Goal: Information Seeking & Learning: Find specific fact

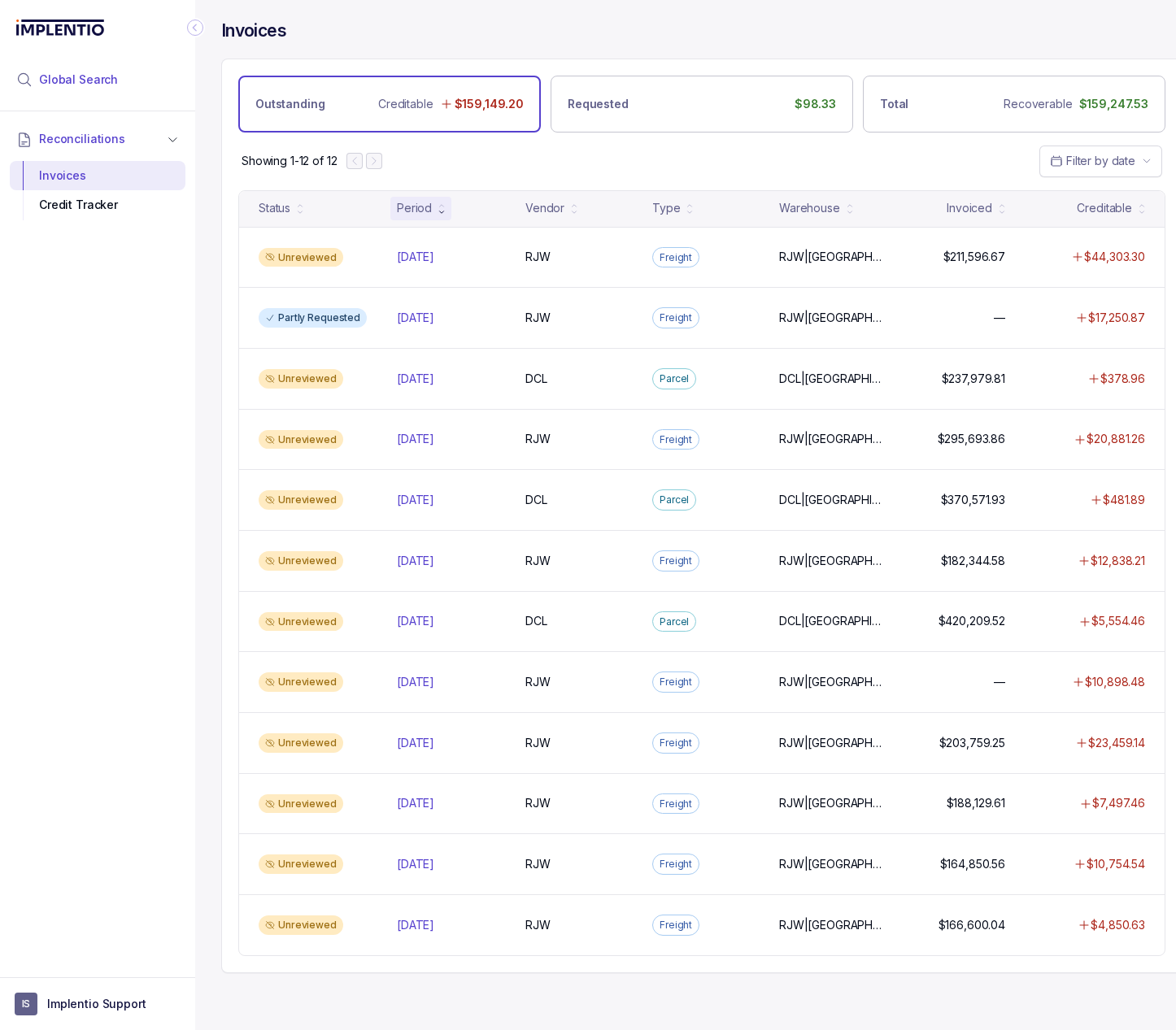
click at [49, 74] on span "Global Search" at bounding box center [78, 79] width 79 height 17
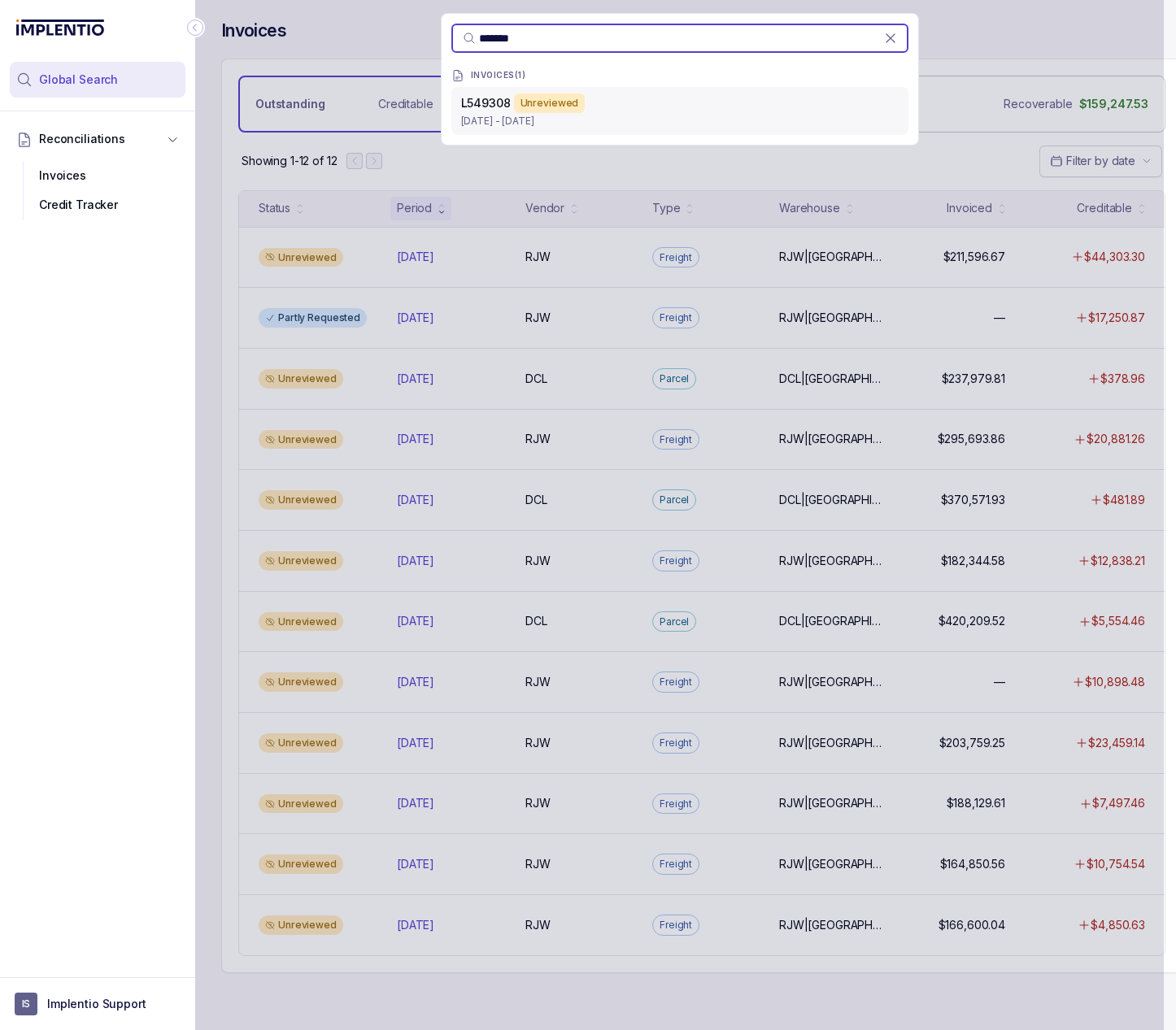
type input "*******"
click at [476, 117] on p "Sep 10 - Sep 10, 2025" at bounding box center [679, 122] width 438 height 17
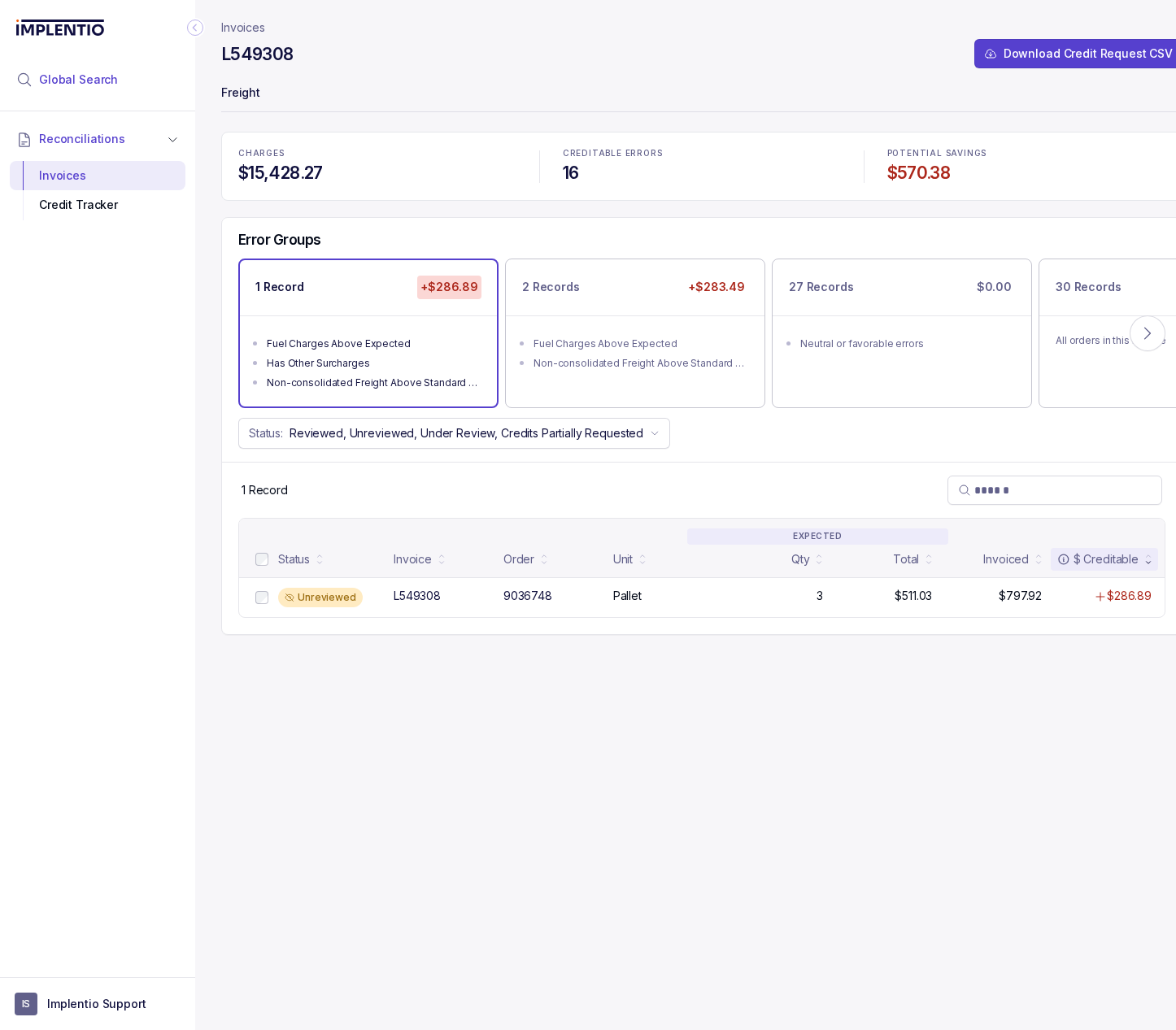
click at [102, 80] on span "Global Search" at bounding box center [78, 79] width 79 height 17
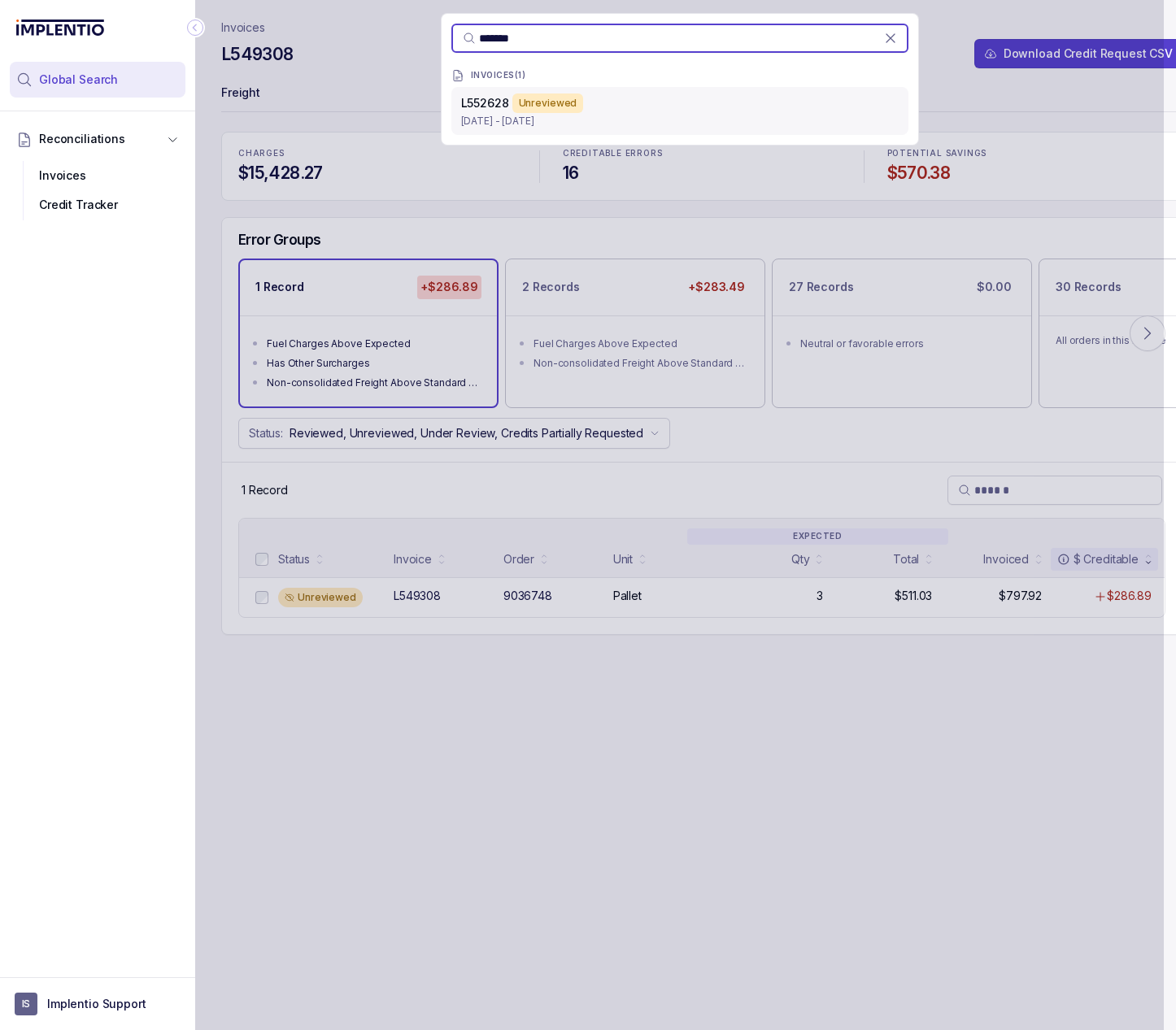
type input "*******"
click at [607, 103] on div "L552628 Unreviewed" at bounding box center [679, 103] width 438 height 20
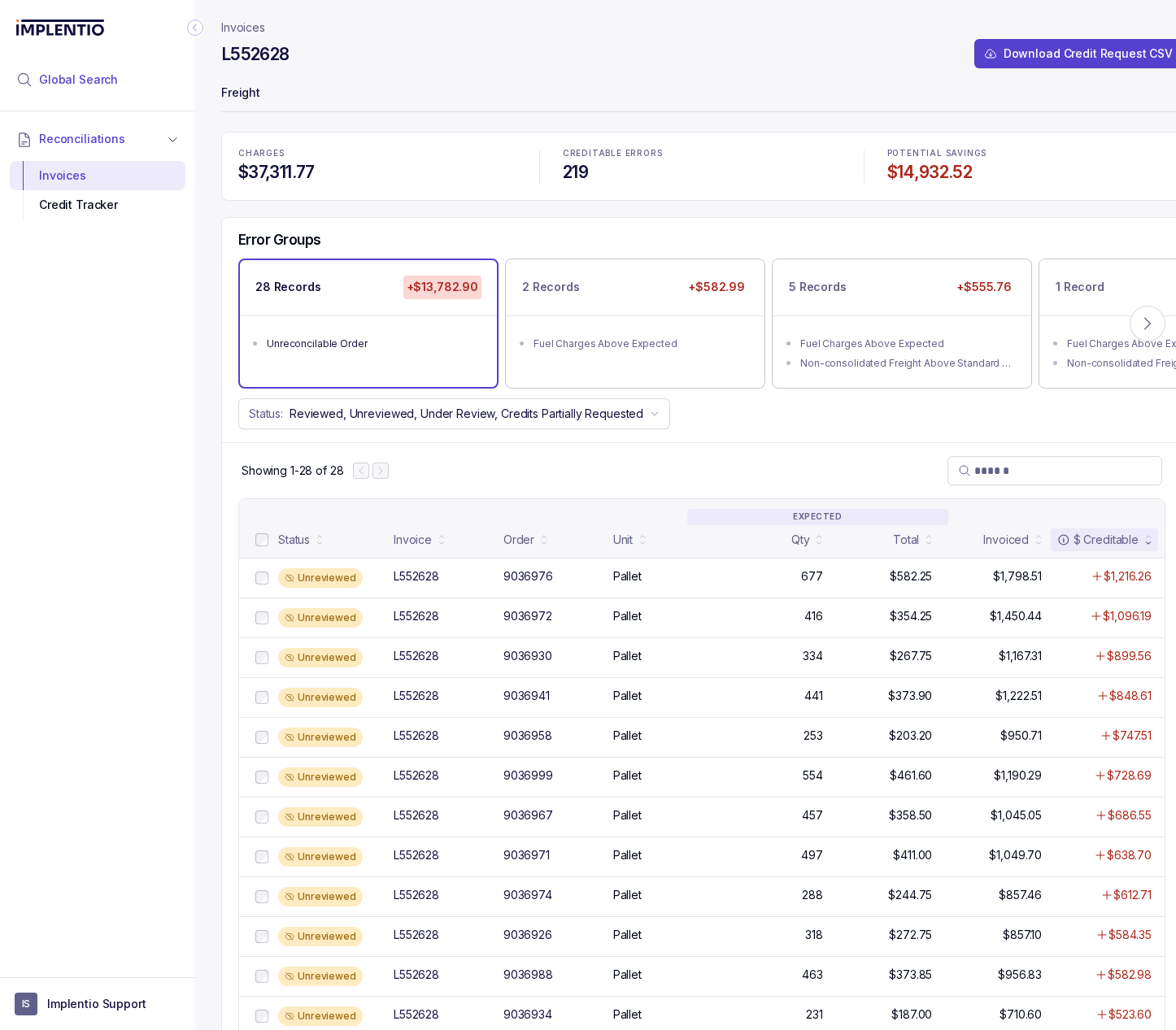
click at [70, 81] on span "Global Search" at bounding box center [78, 79] width 79 height 17
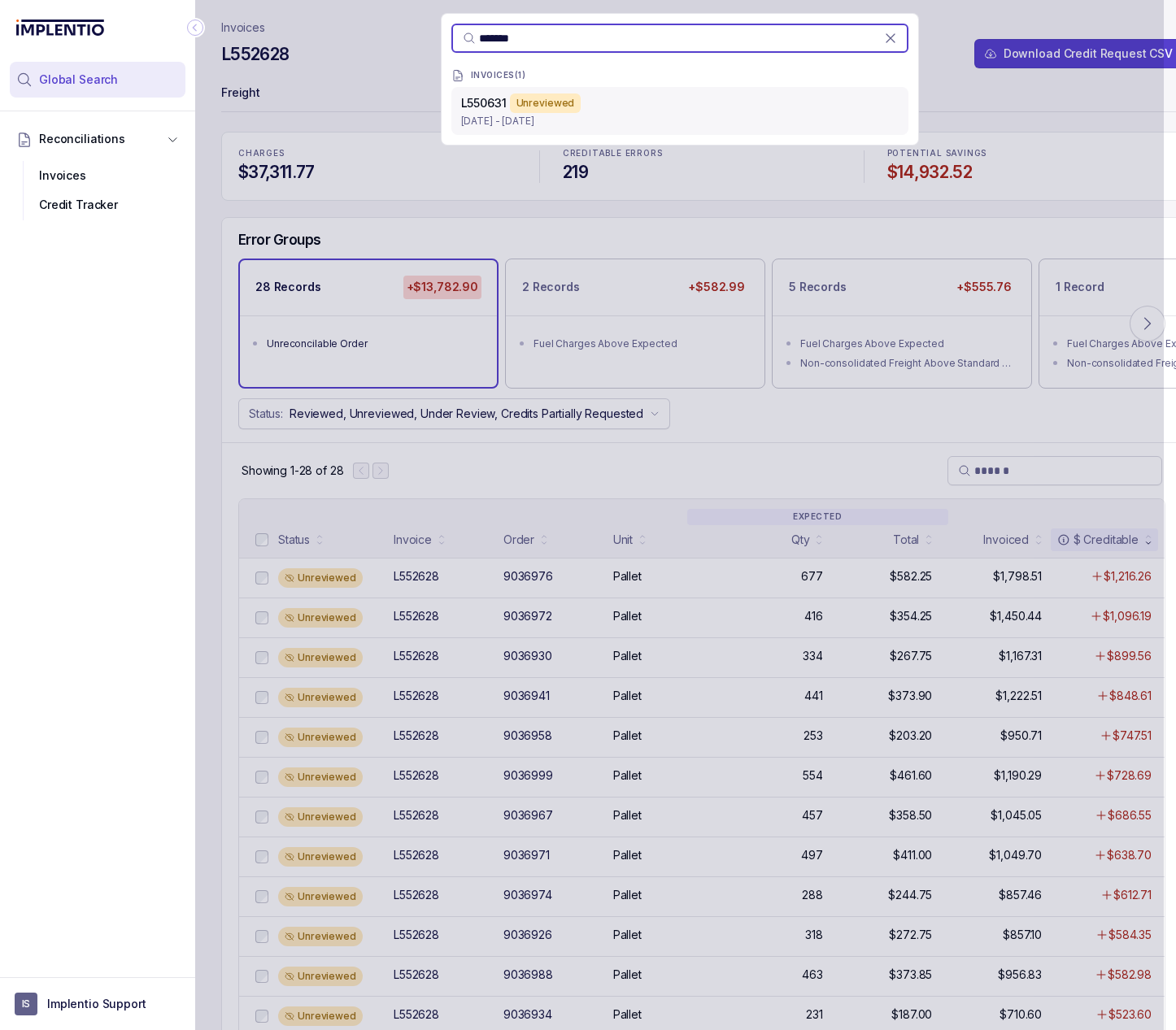
type input "*******"
click at [561, 123] on p "Sep 12 - Sep 12, 2025" at bounding box center [679, 122] width 438 height 17
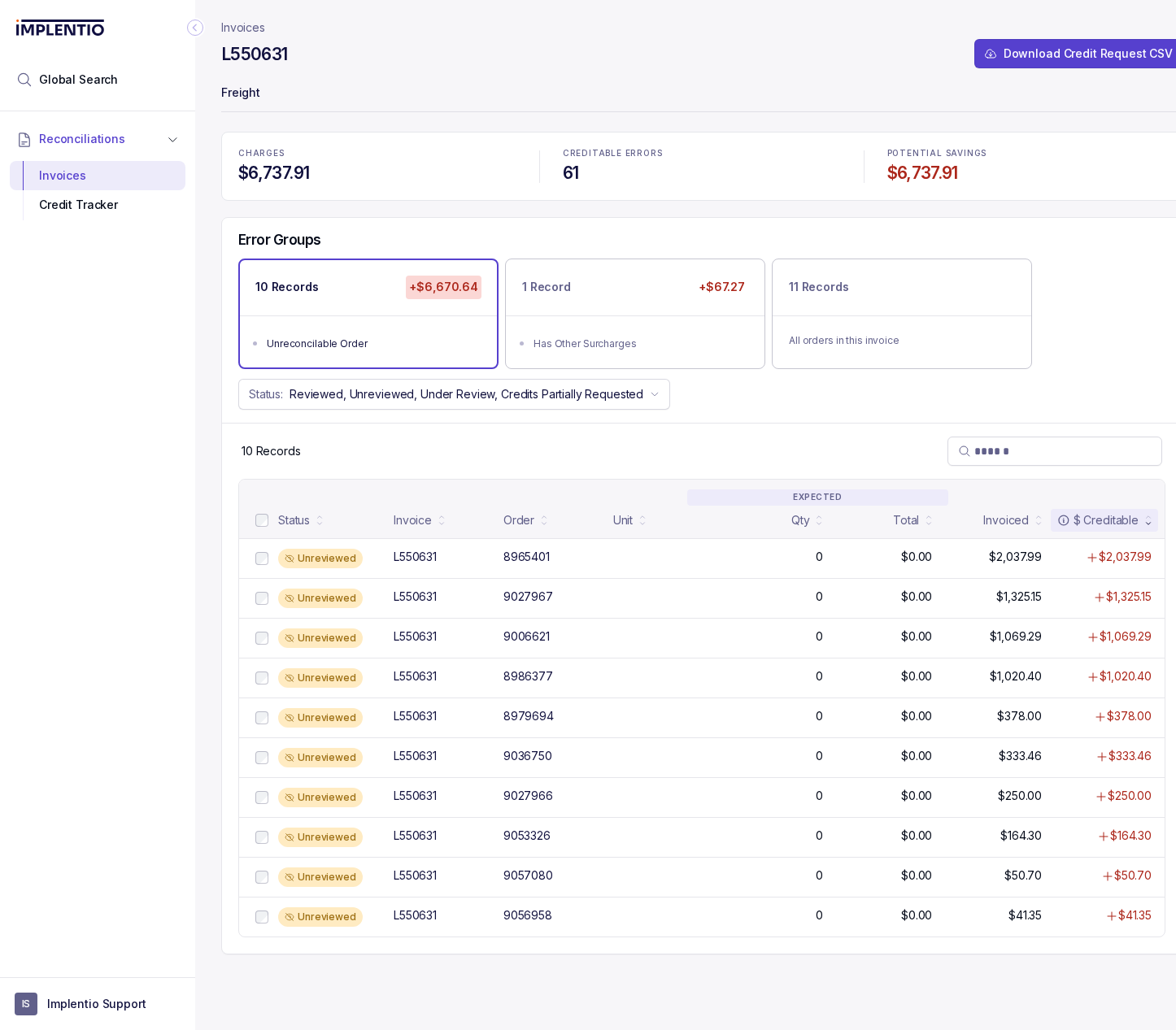
click at [597, 71] on div "L550631 Download Credit Request CSV" at bounding box center [701, 56] width 961 height 29
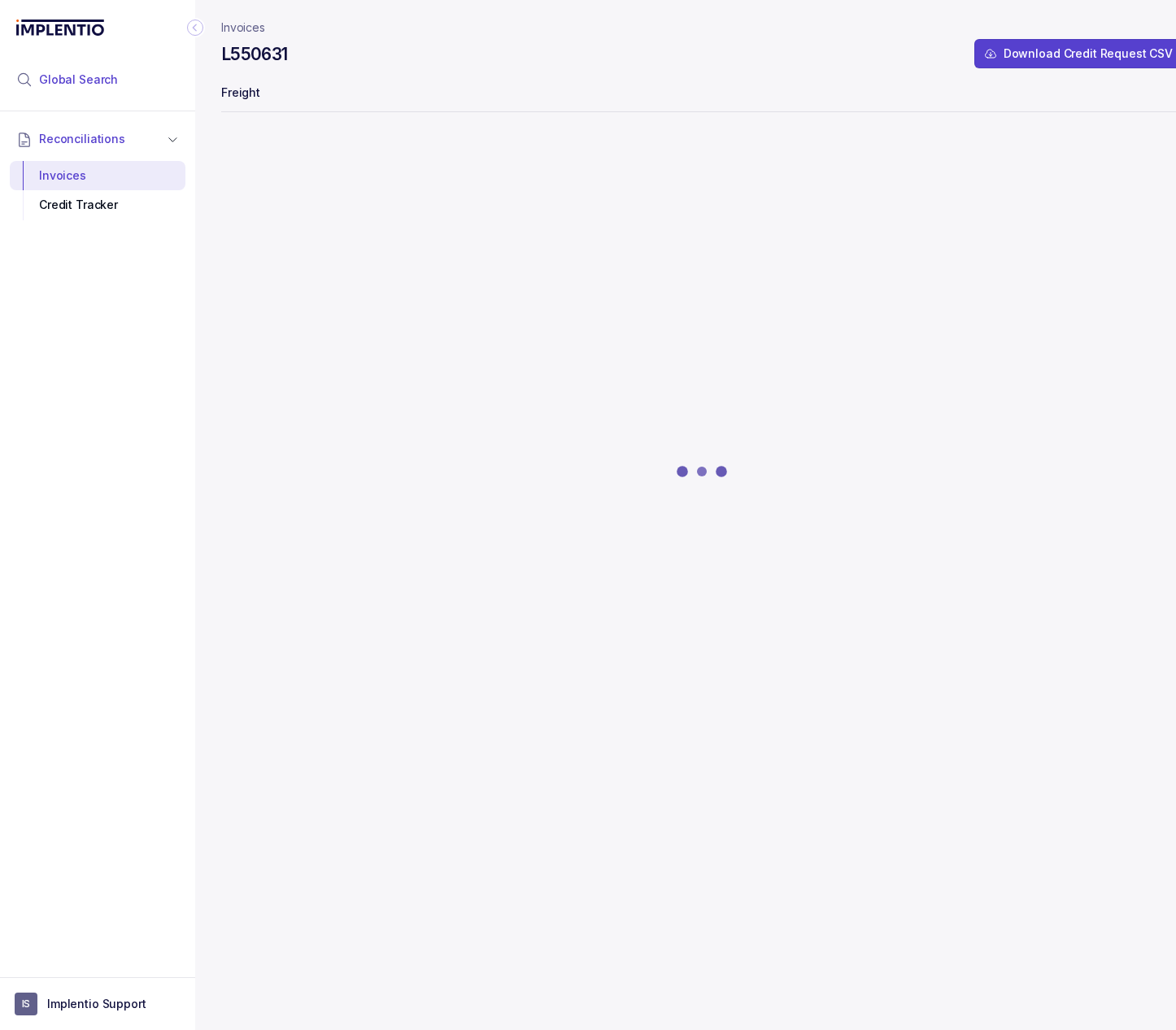
click at [65, 77] on span "Global Search" at bounding box center [78, 79] width 79 height 17
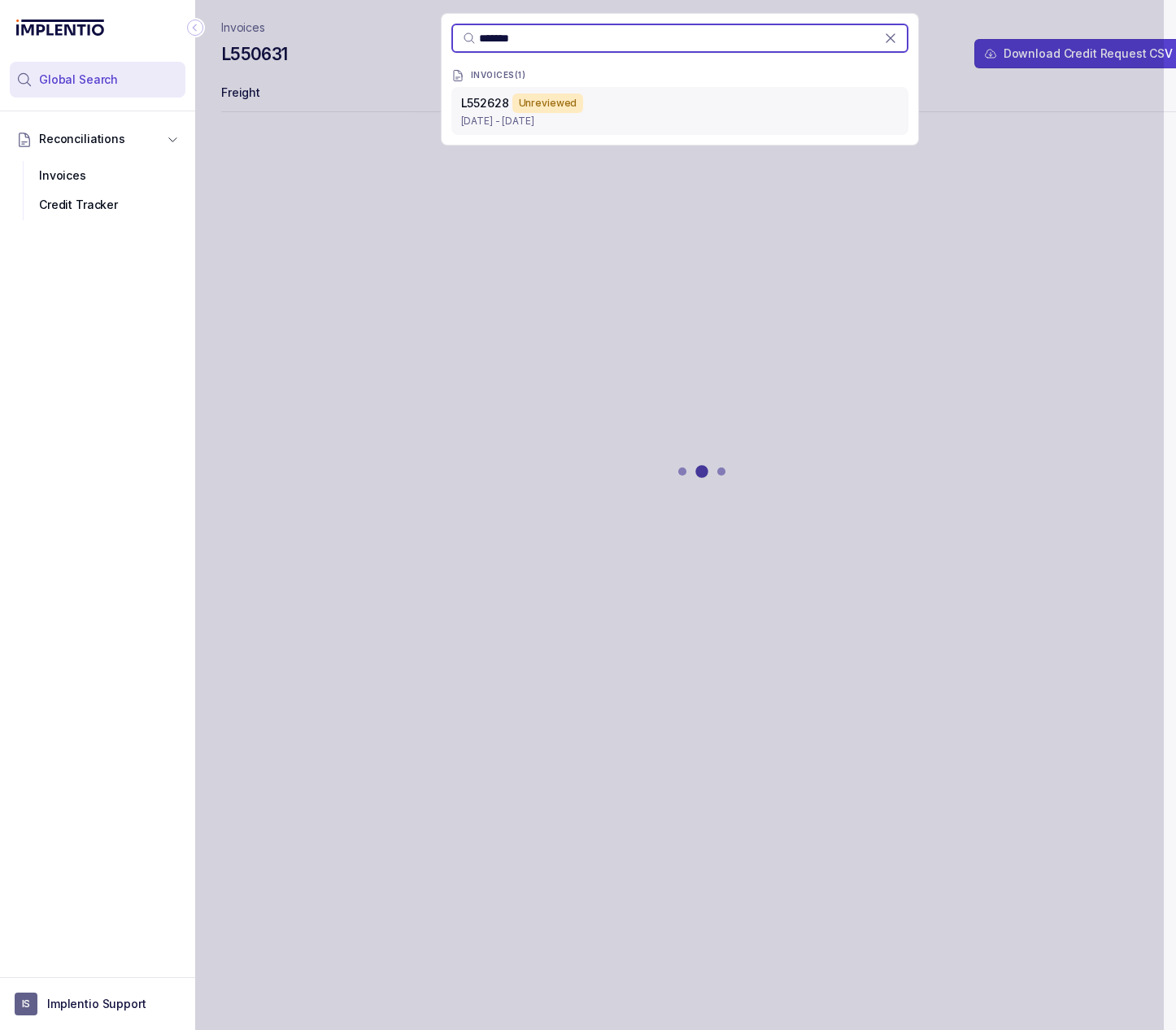
type input "*******"
click at [498, 103] on span "L552628" at bounding box center [485, 103] width 48 height 14
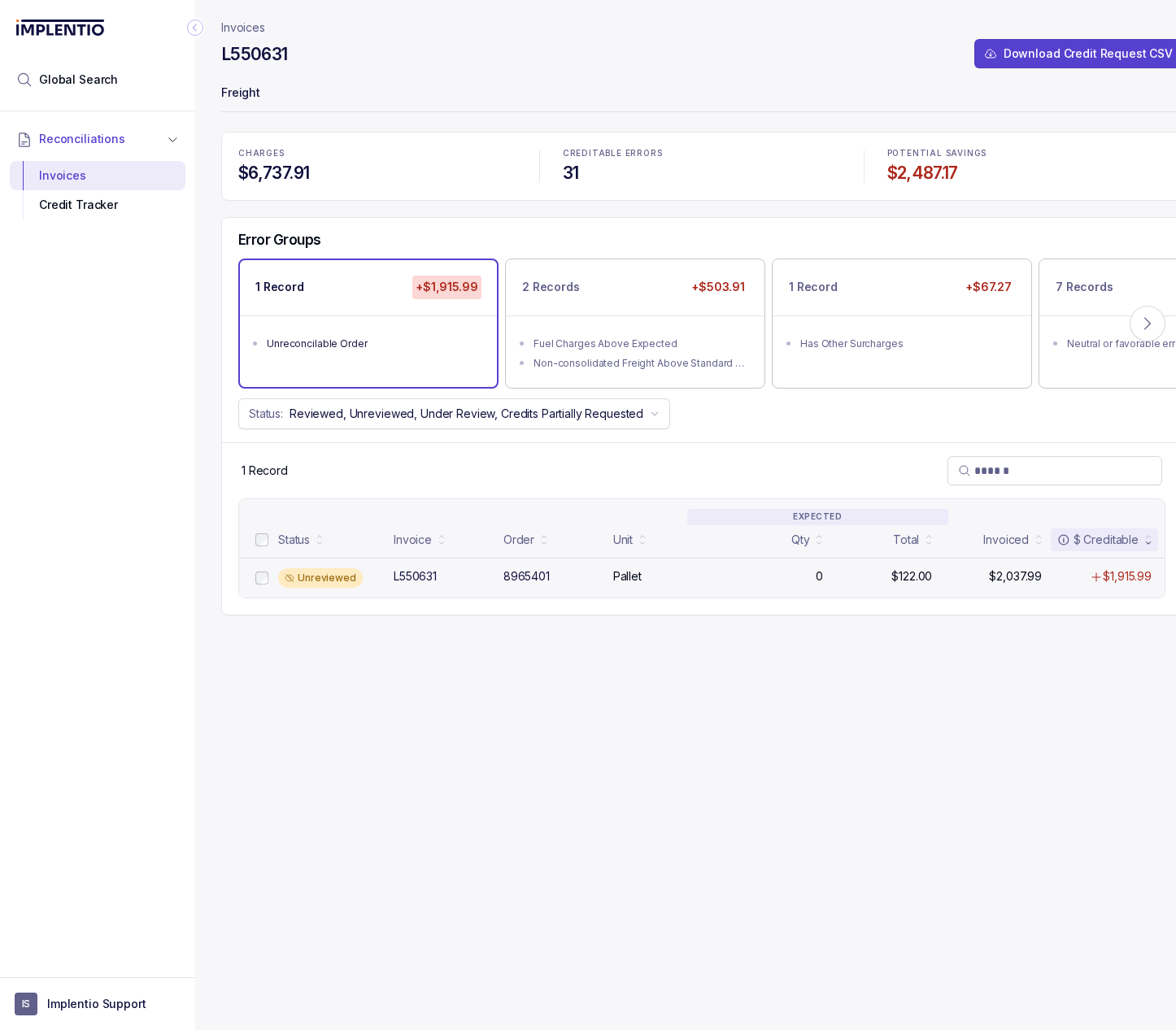
click at [698, 580] on div "Pallet" at bounding box center [663, 577] width 100 height 17
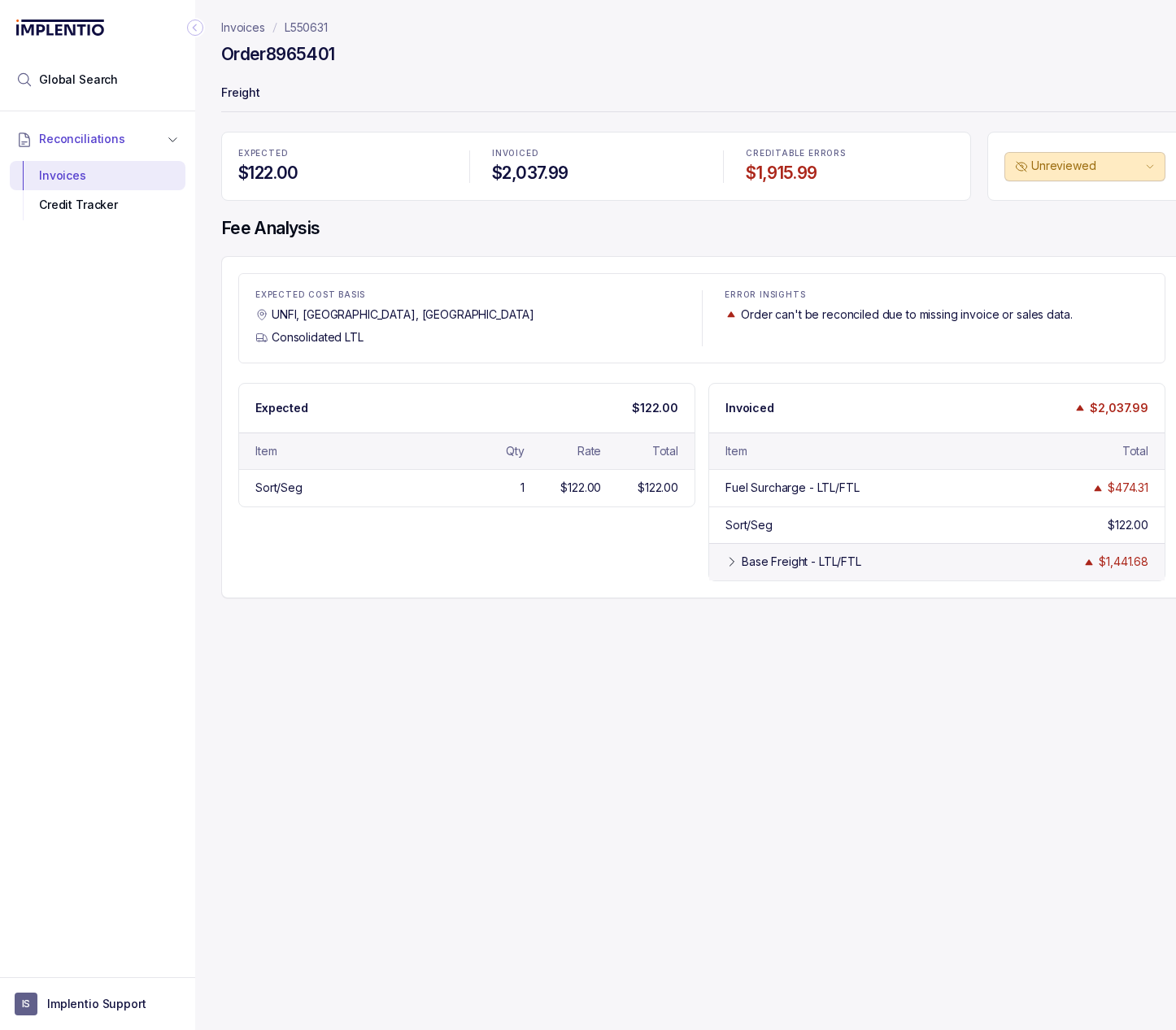
click at [725, 555] on icon at bounding box center [732, 562] width 13 height 13
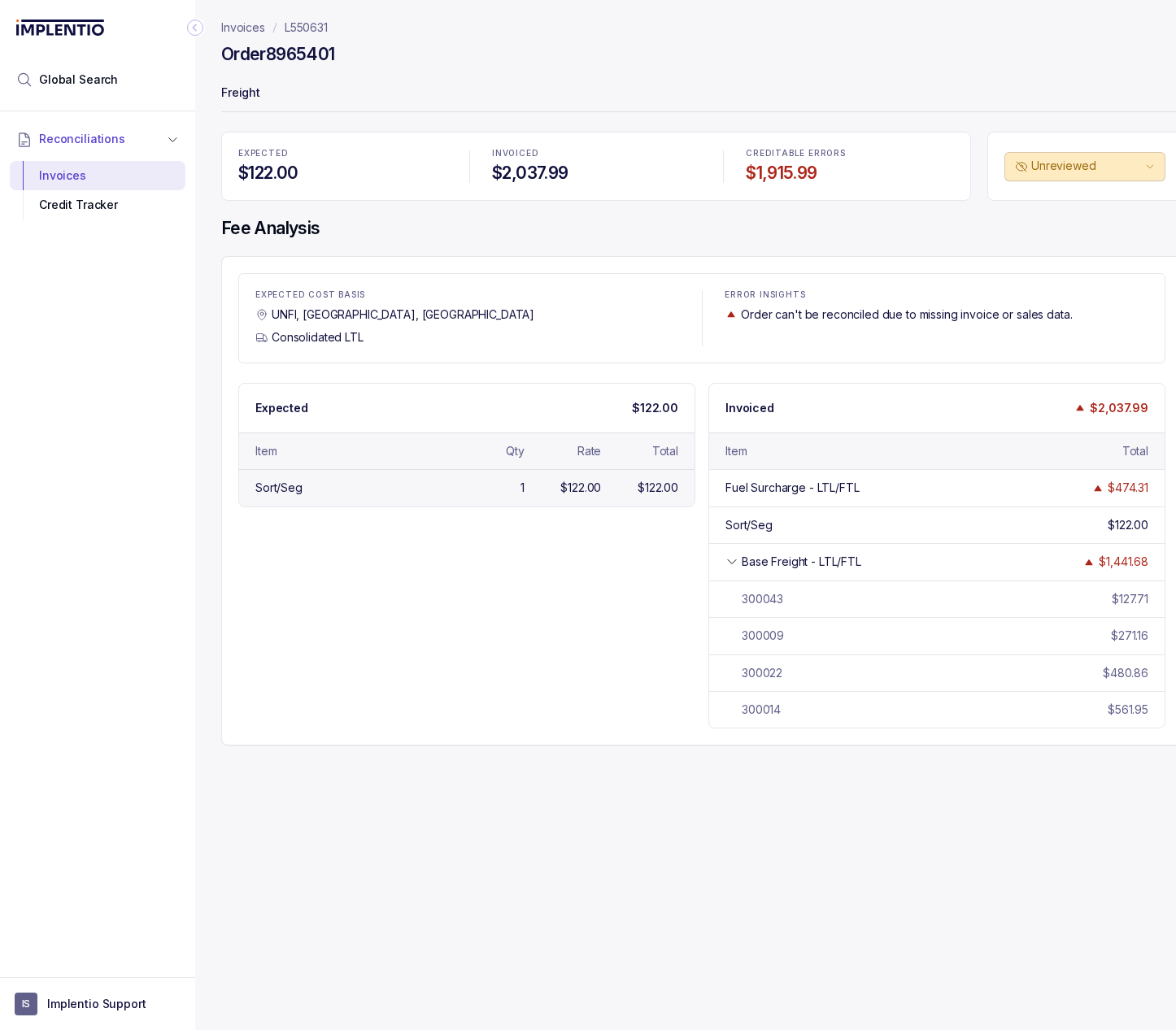
click at [374, 484] on div "Sort/Seg" at bounding box center [352, 488] width 192 height 17
click at [94, 81] on span "Global Search" at bounding box center [78, 79] width 79 height 17
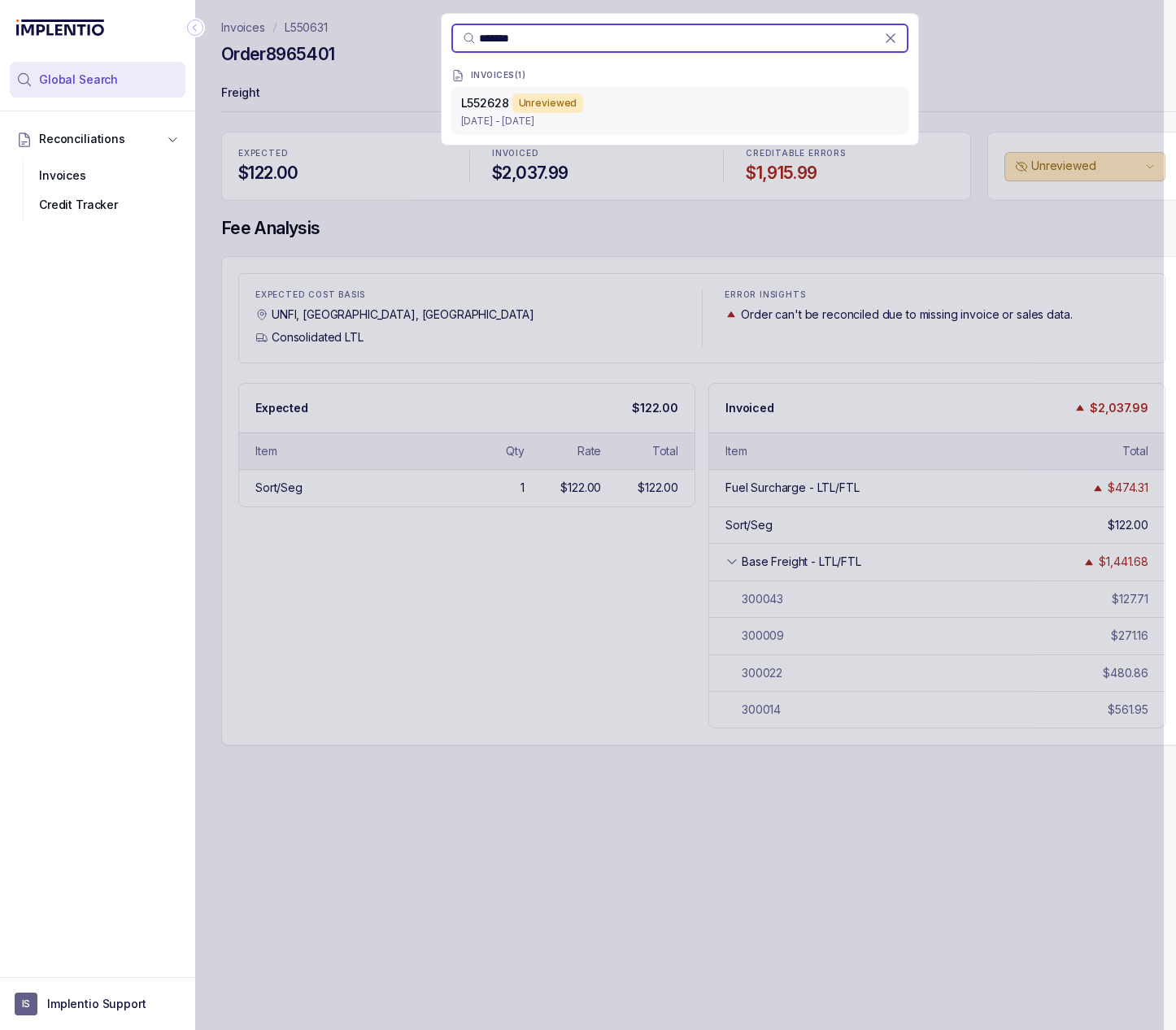
type input "*******"
click at [504, 106] on span "L552628" at bounding box center [485, 103] width 48 height 14
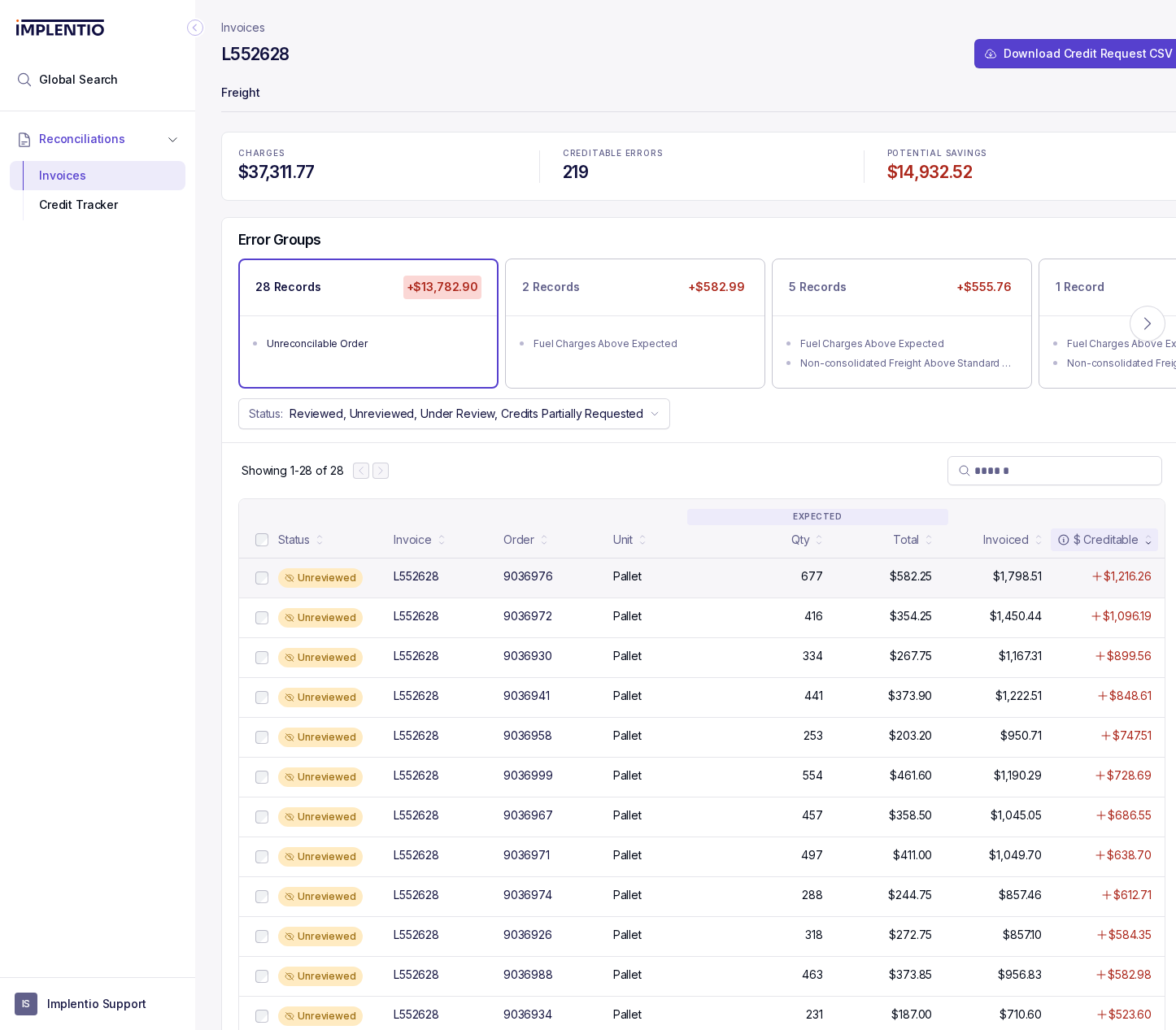
click at [666, 580] on div "Pallet" at bounding box center [663, 577] width 100 height 17
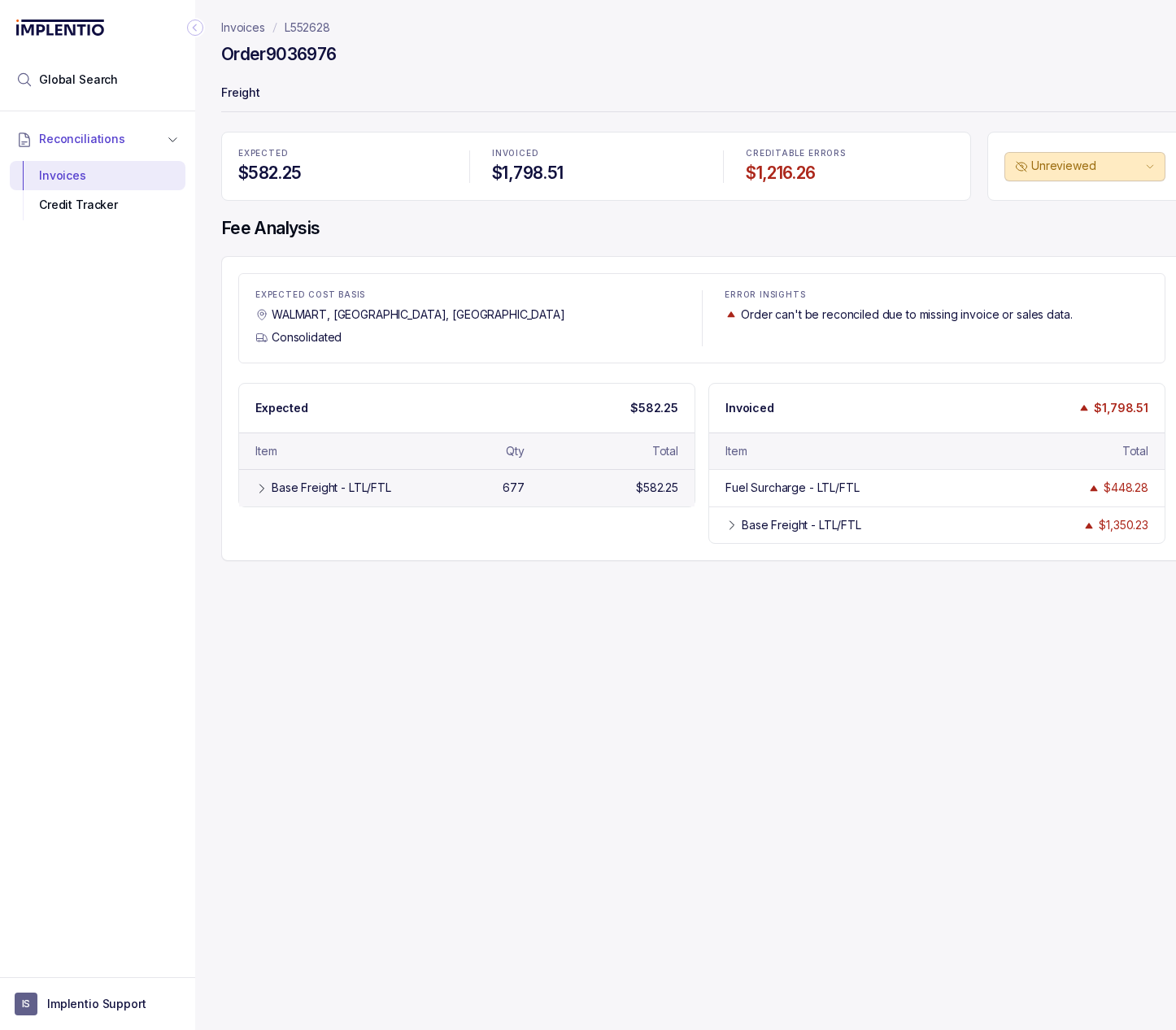
click at [353, 488] on div "Base Freight - LTL/FTL" at bounding box center [331, 488] width 119 height 17
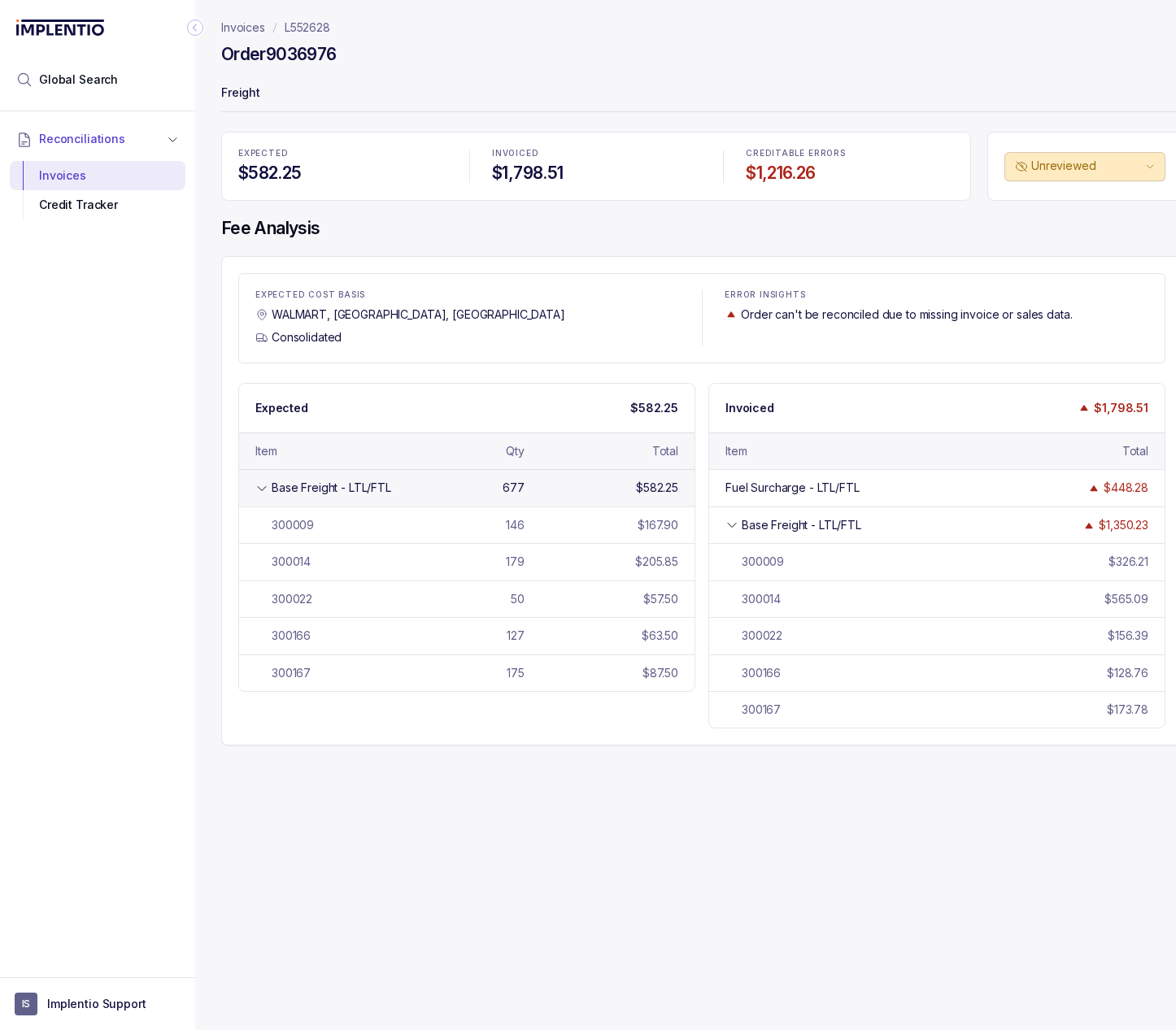
click at [353, 488] on div "Base Freight - LTL/FTL" at bounding box center [331, 488] width 119 height 17
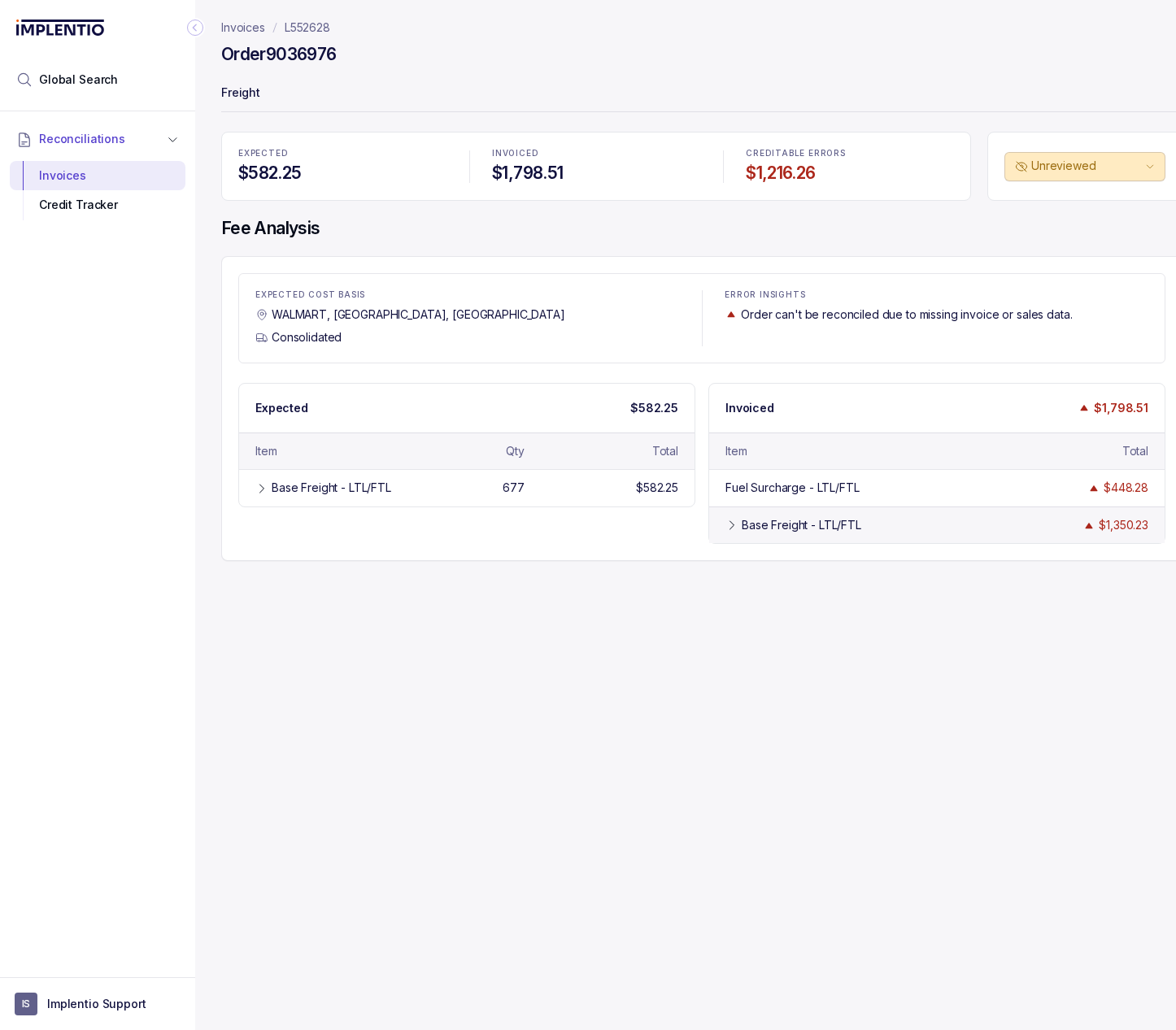
click at [760, 533] on div "Base Freight - LTL/FTL $1,350.23" at bounding box center [937, 525] width 455 height 36
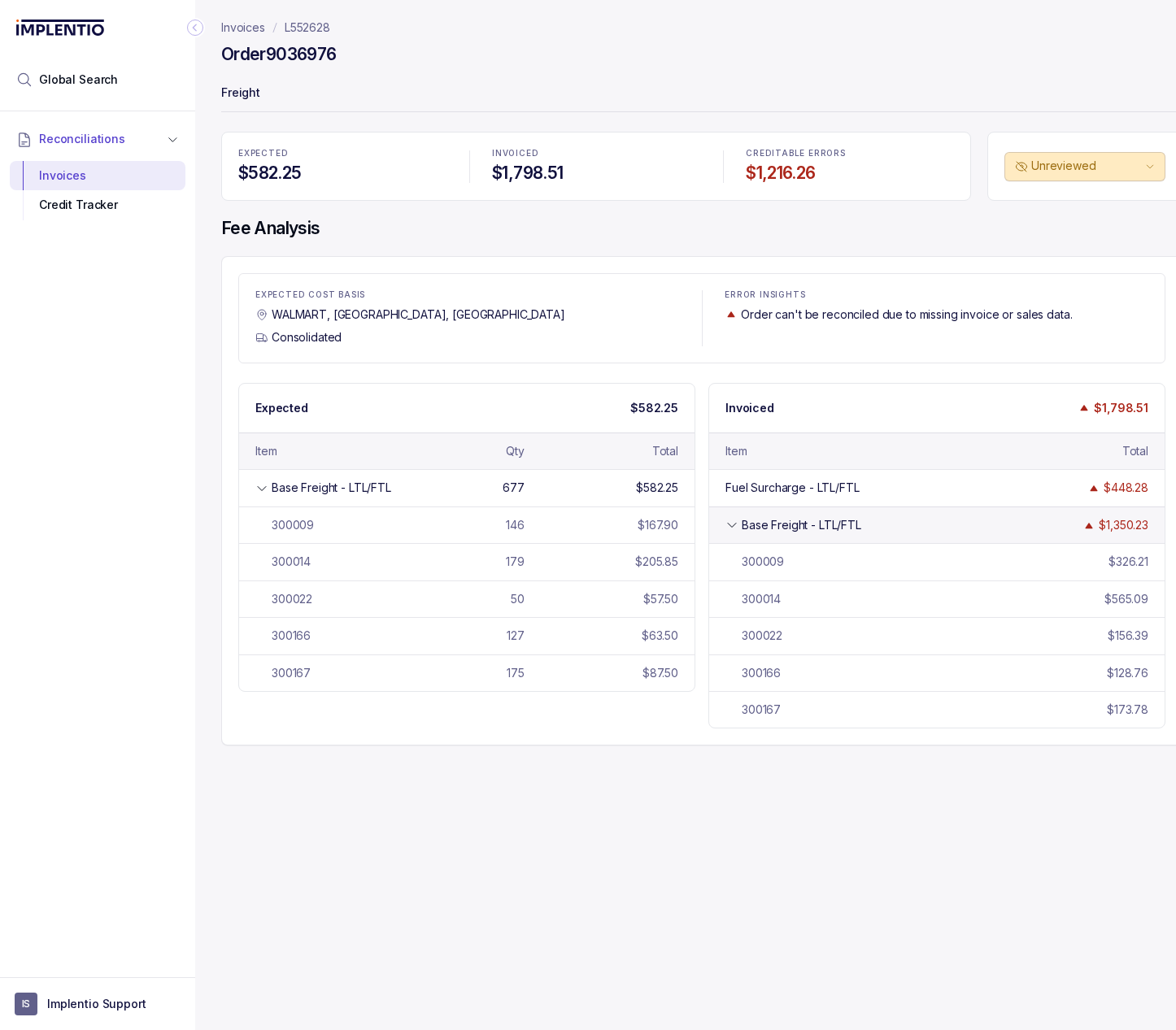
click at [760, 533] on div "Base Freight - LTL/FTL $1,350.23" at bounding box center [937, 525] width 455 height 36
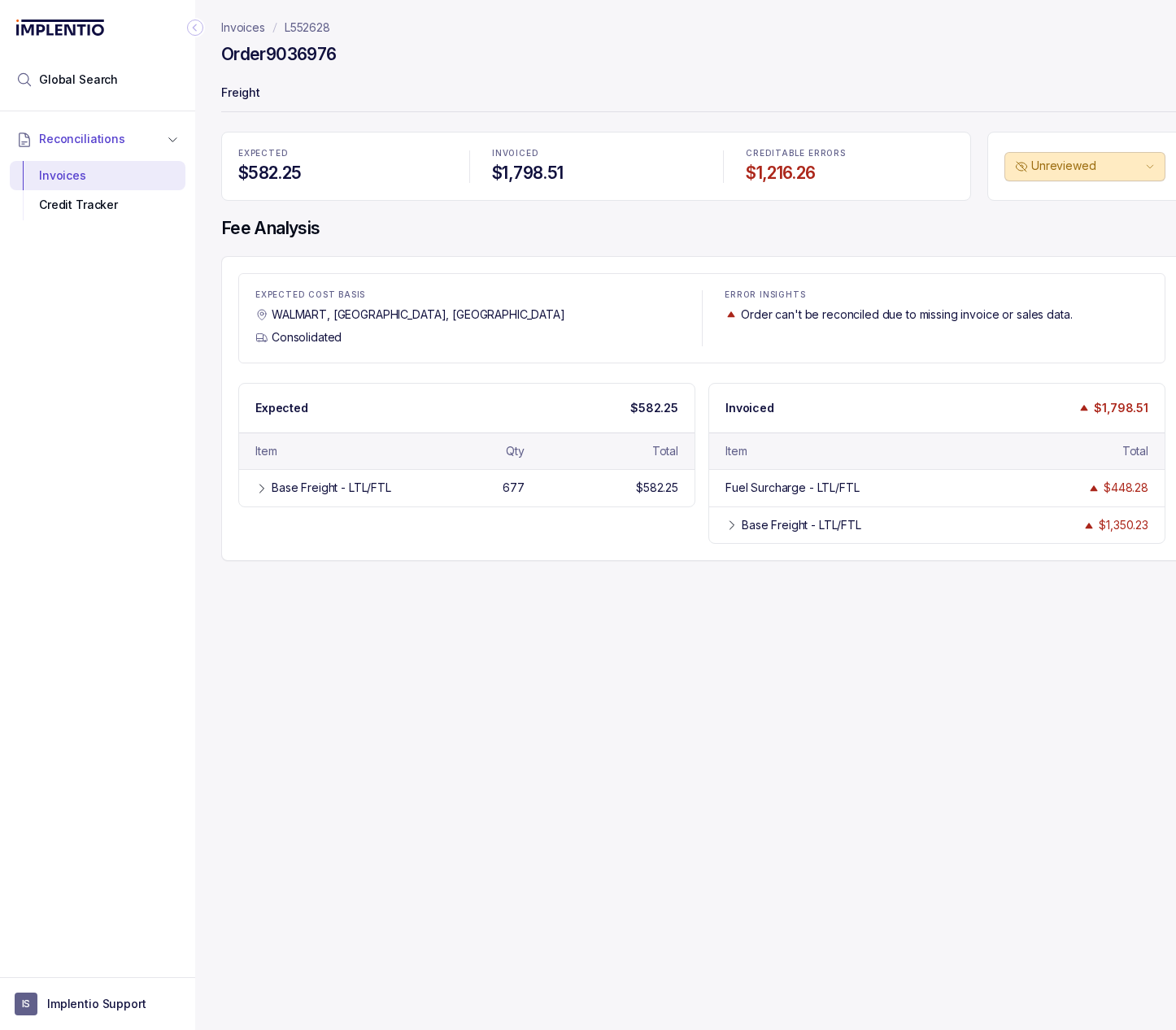
click at [323, 21] on p "L552628" at bounding box center [307, 28] width 46 height 17
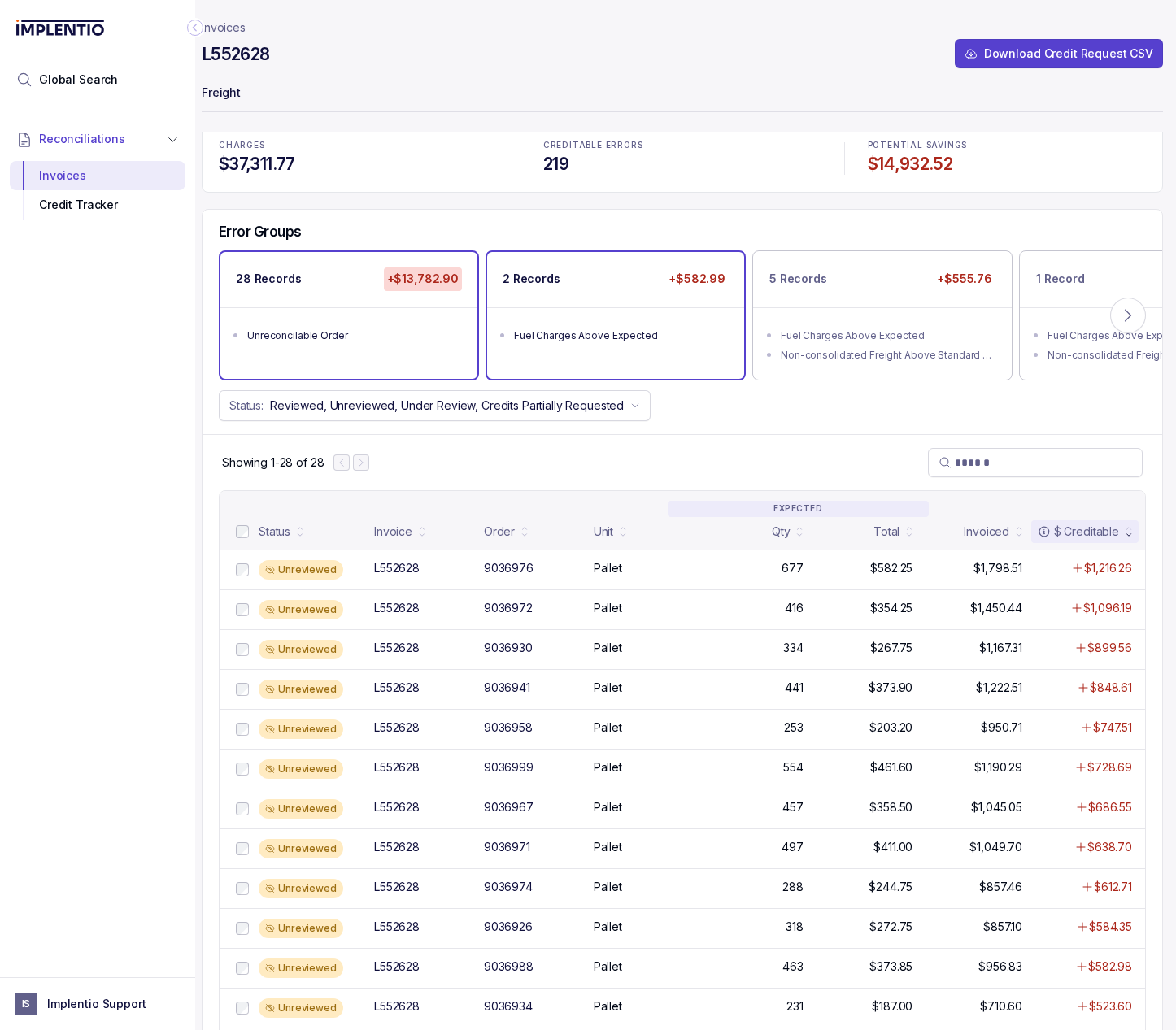
scroll to position [0, 31]
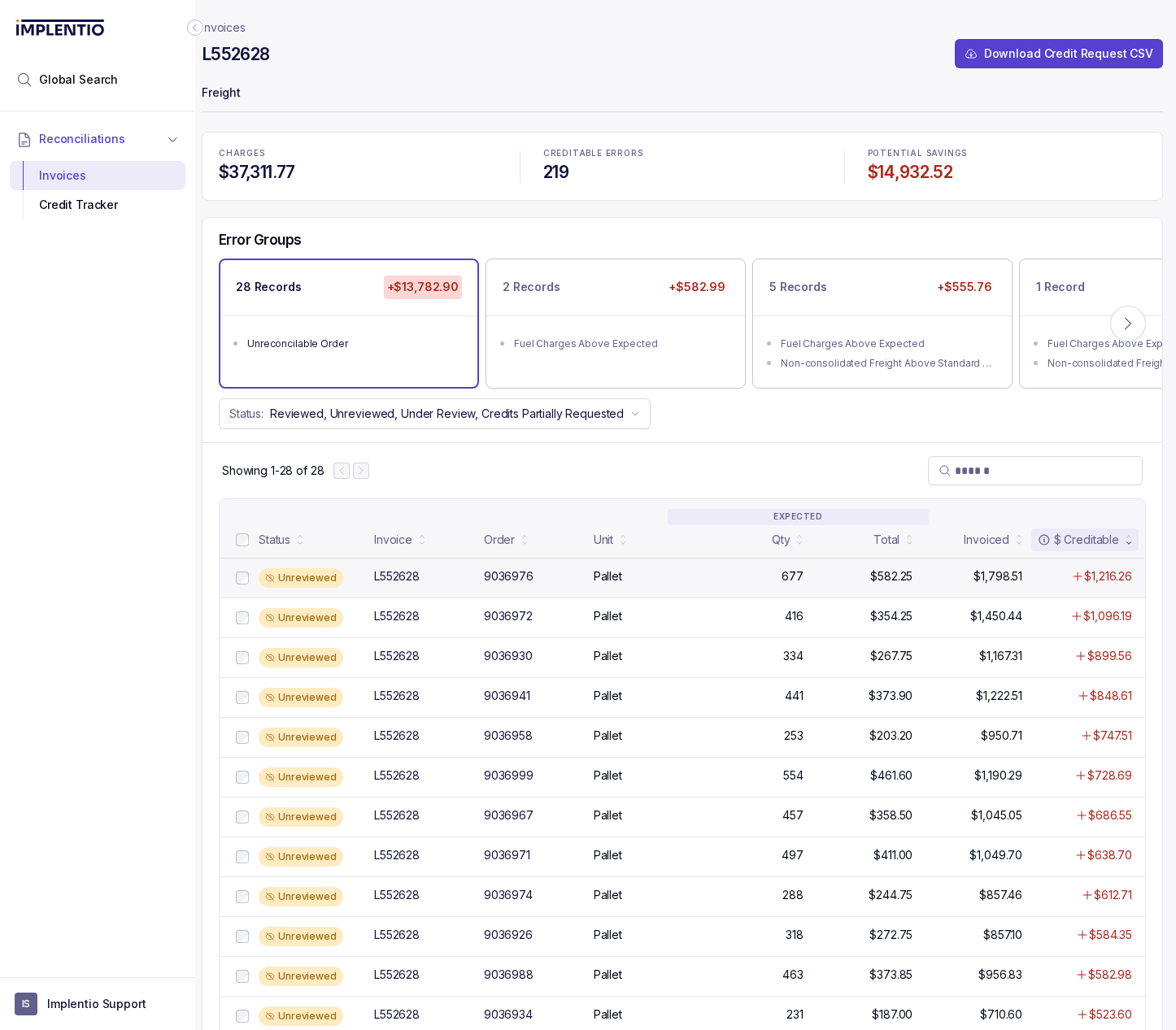
click at [631, 578] on div "Pallet" at bounding box center [643, 577] width 100 height 17
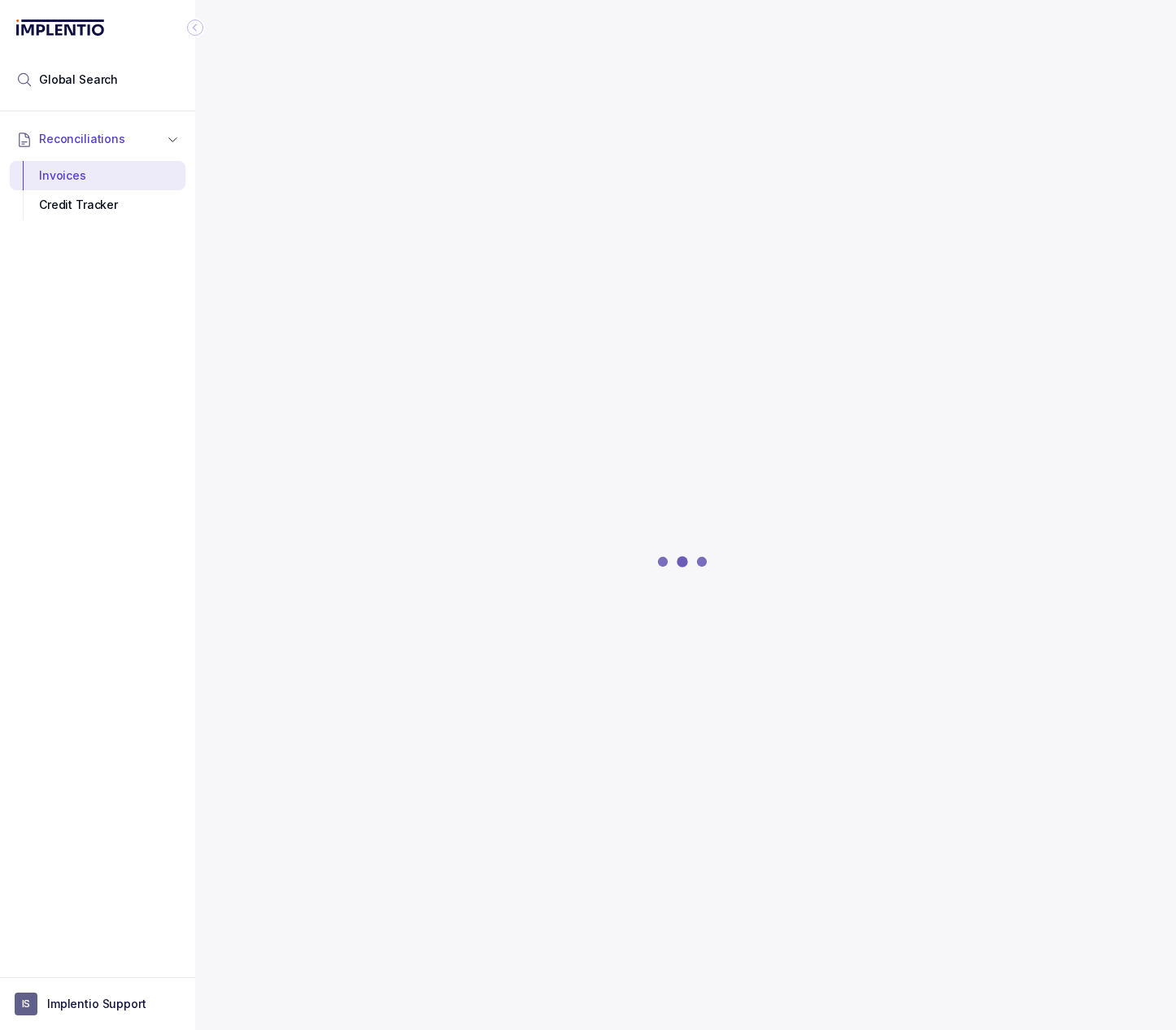
scroll to position [0, 20]
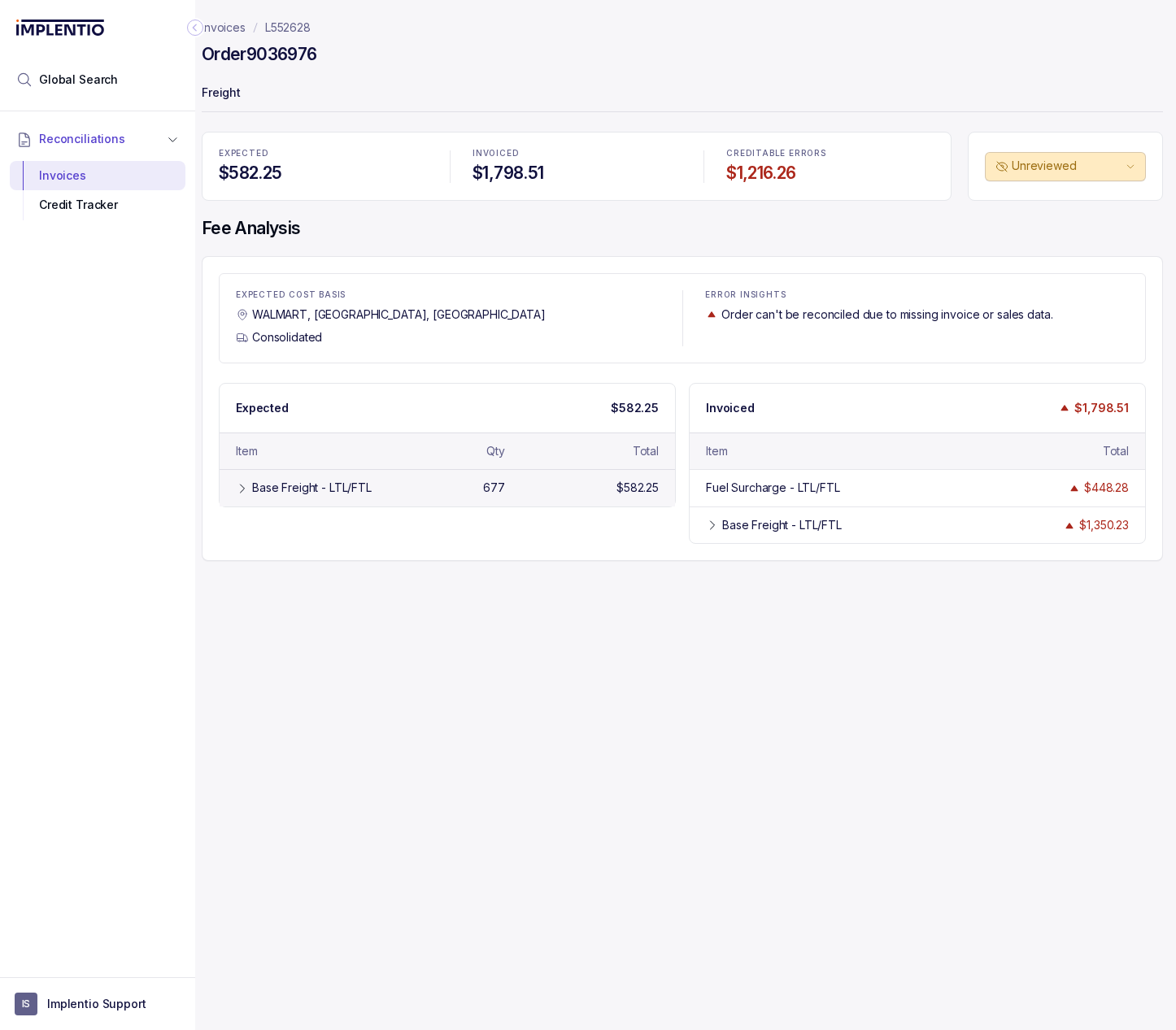
click at [265, 483] on div "Base Freight - LTL/FTL" at bounding box center [312, 488] width 119 height 17
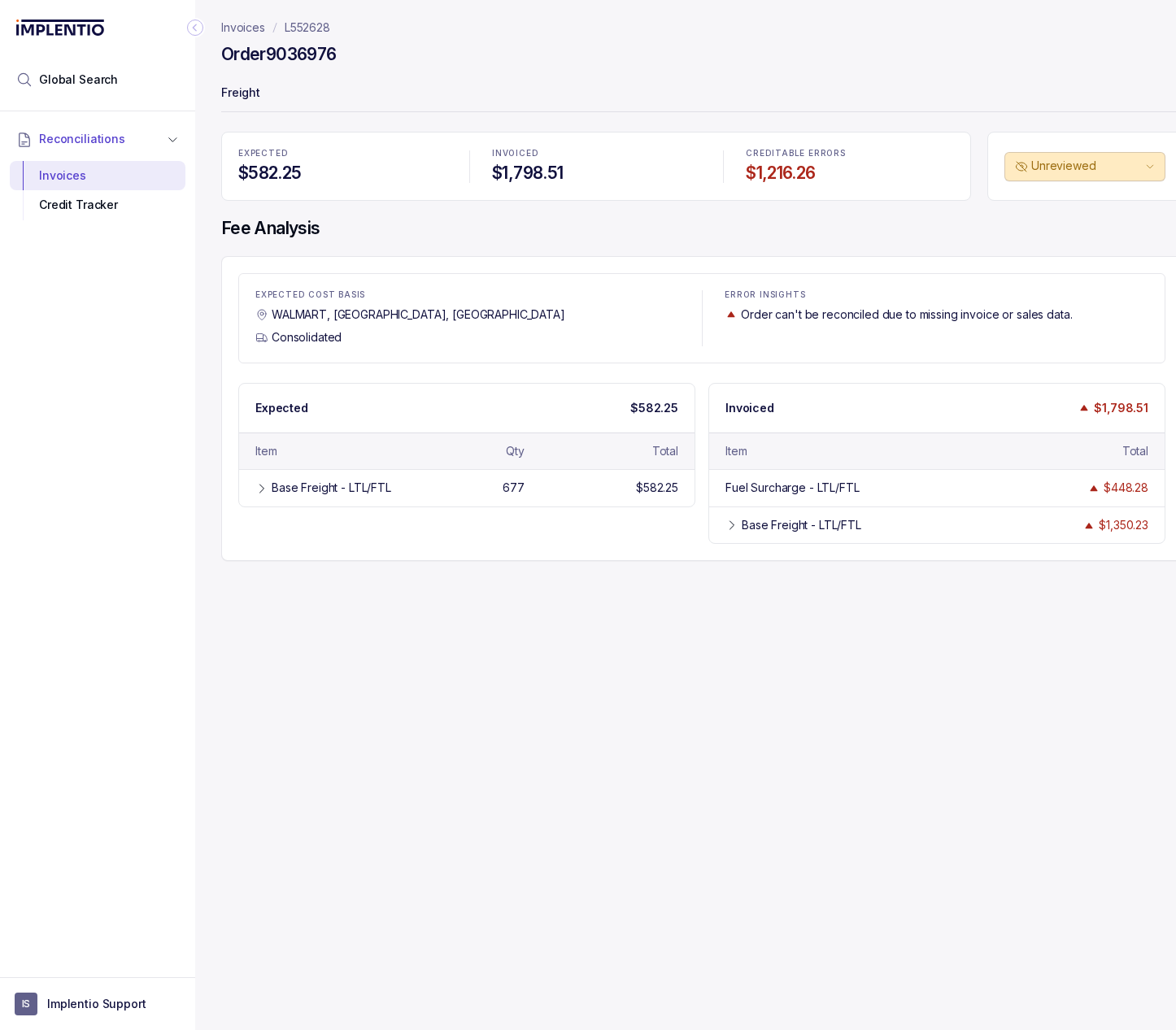
click at [303, 35] on p "L552628" at bounding box center [307, 28] width 46 height 17
click at [303, 31] on p "L552628" at bounding box center [307, 28] width 46 height 17
click at [305, 23] on p "L552628" at bounding box center [307, 28] width 46 height 17
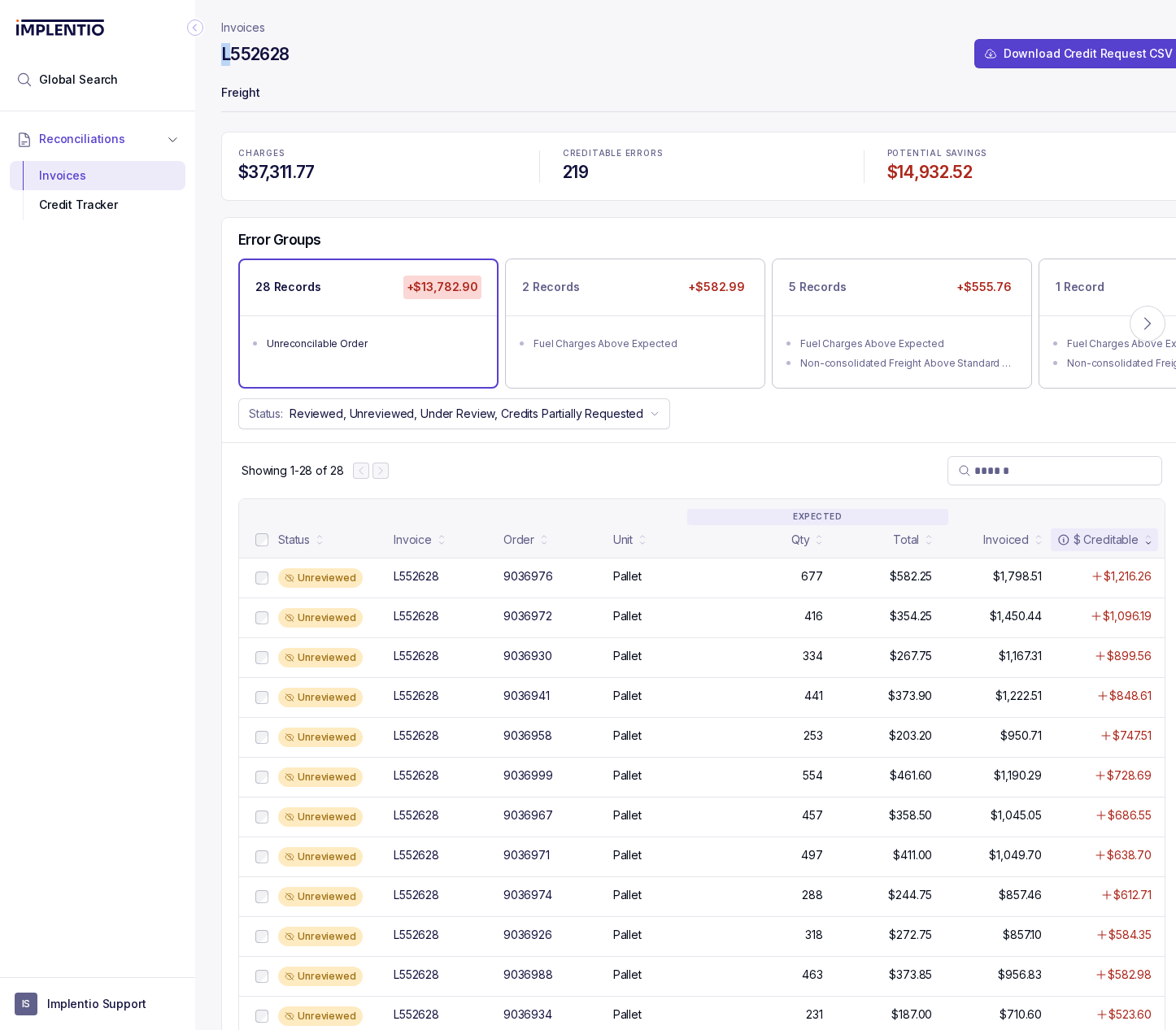
drag, startPoint x: 334, startPoint y: 55, endPoint x: 227, endPoint y: 53, distance: 107.0
click at [227, 53] on div "L552628 Download Credit Request CSV" at bounding box center [701, 56] width 961 height 29
click at [248, 51] on h4 "L552628" at bounding box center [255, 55] width 69 height 23
copy h4 "L552628"
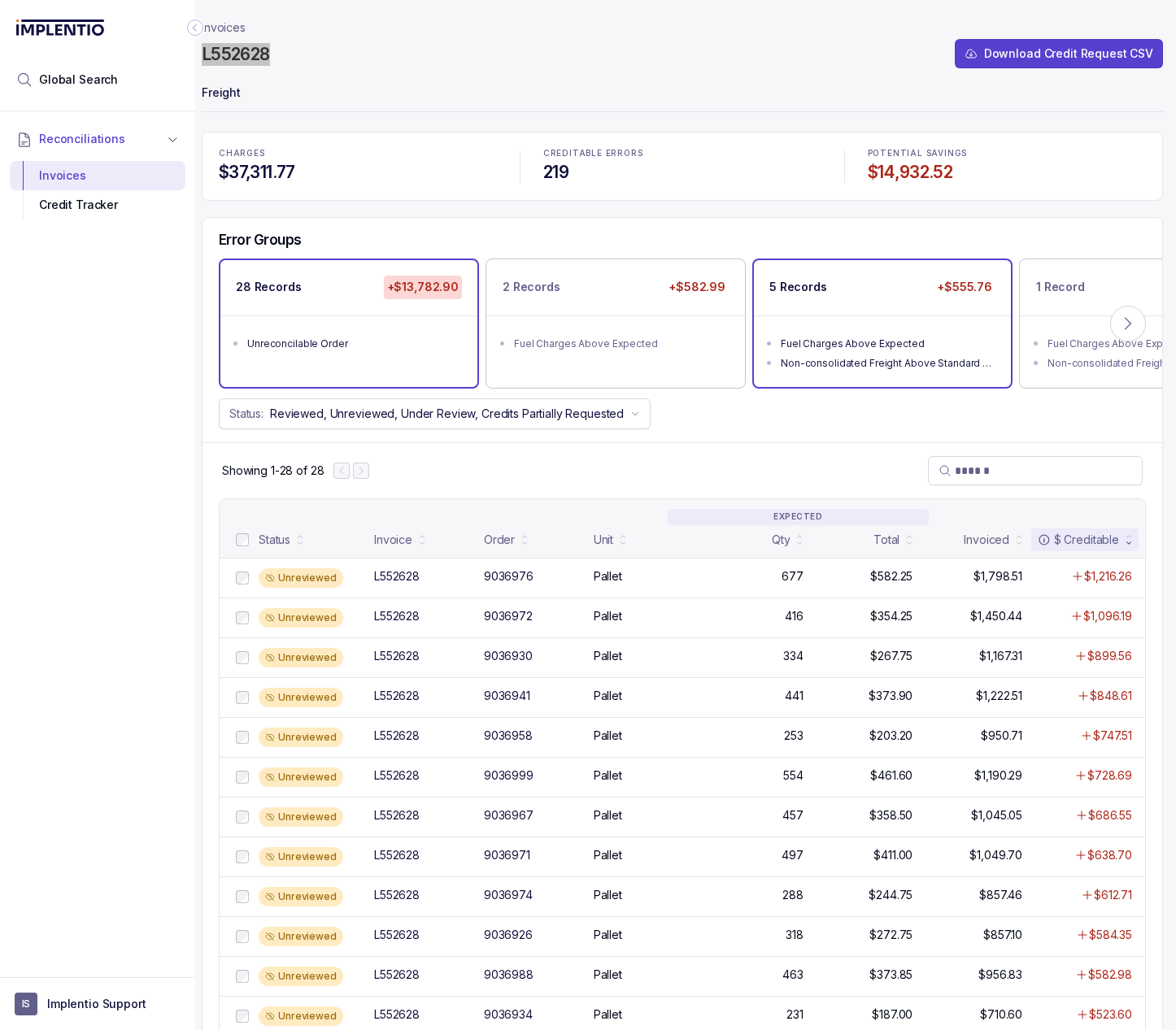
scroll to position [0, 31]
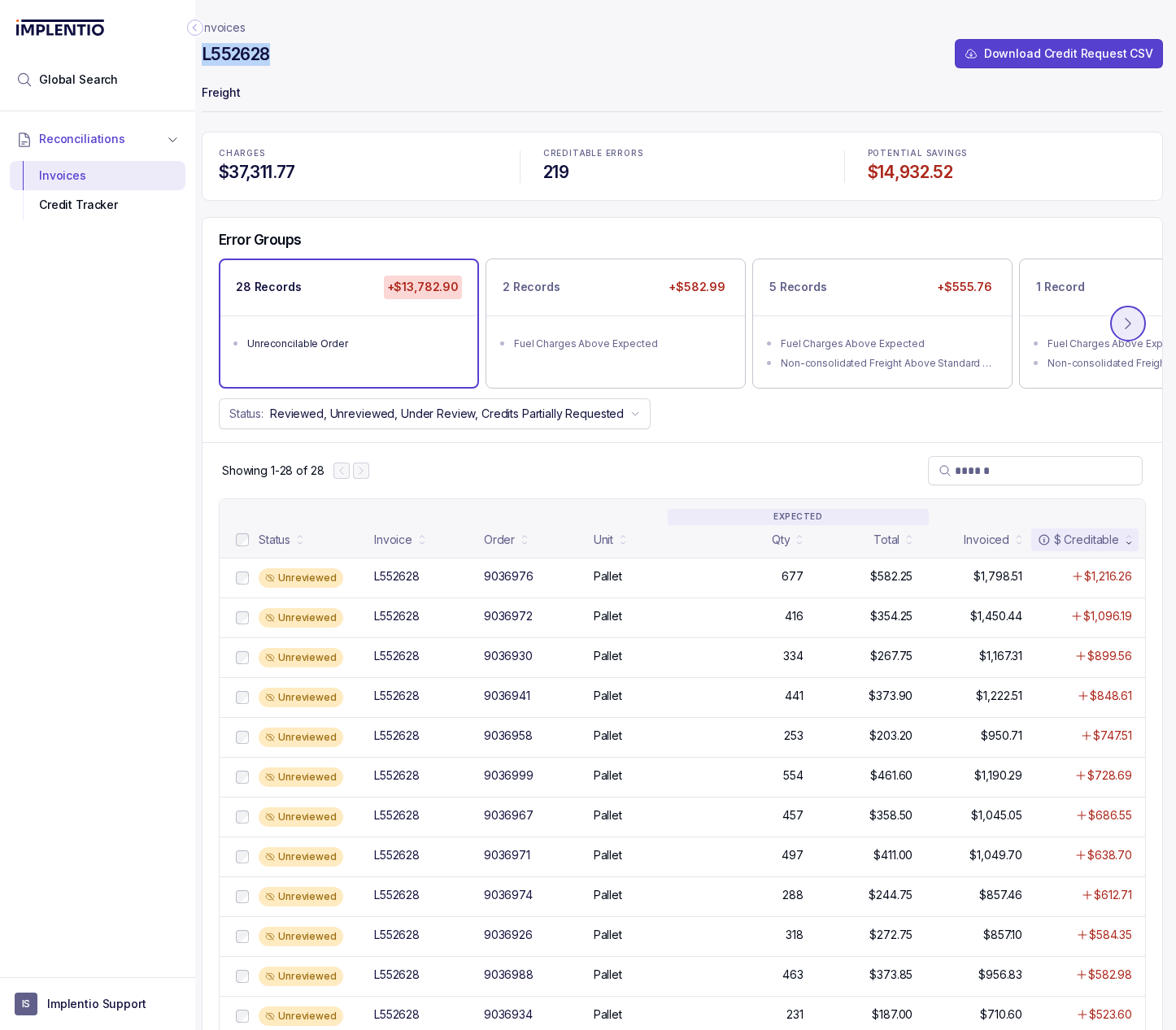
click at [1120, 325] on icon at bounding box center [1128, 323] width 17 height 17
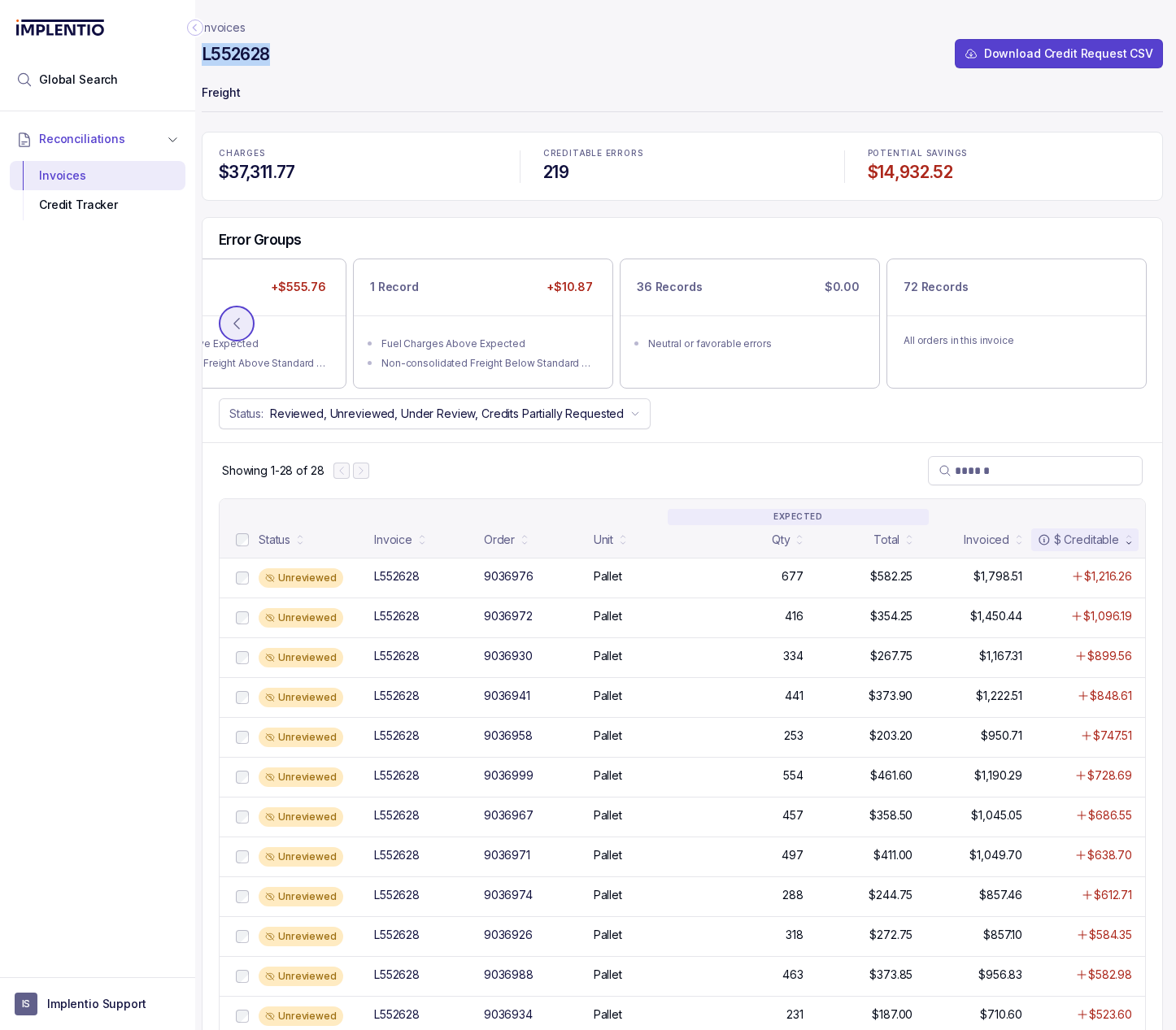
click at [229, 327] on icon at bounding box center [237, 323] width 17 height 17
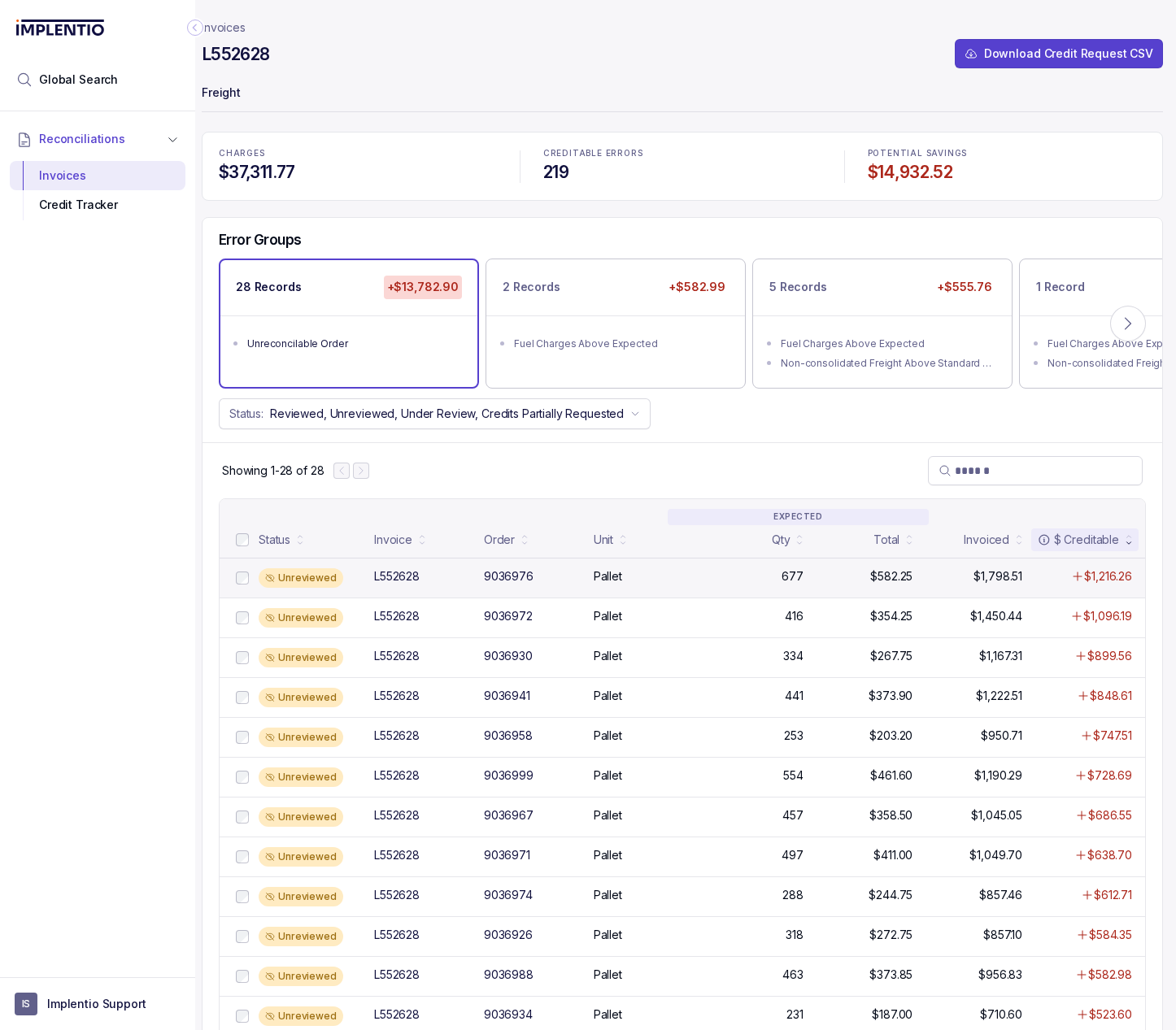
click at [385, 580] on div "L552628" at bounding box center [396, 577] width 46 height 17
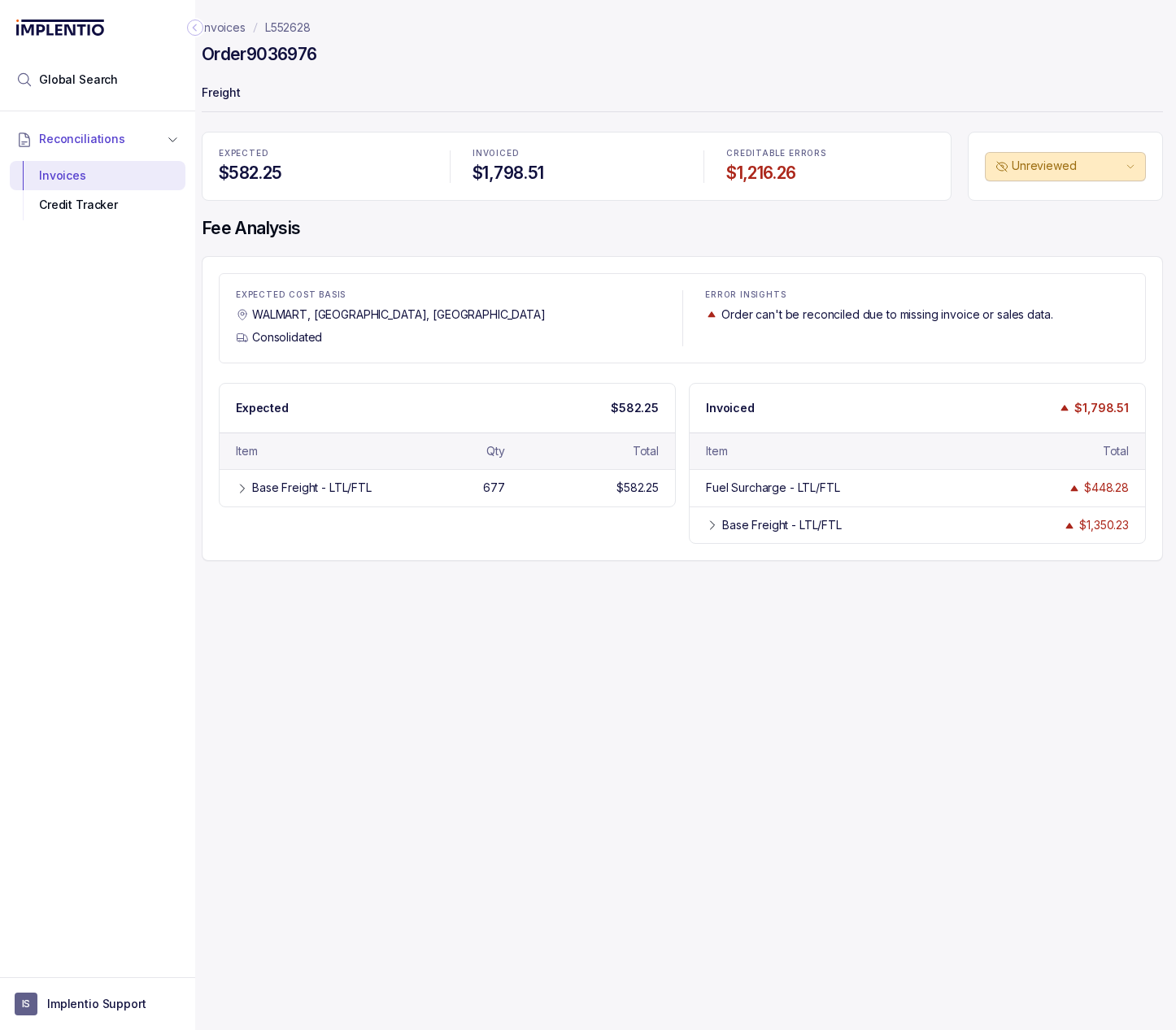
scroll to position [0, 20]
click at [406, 489] on div "Base Freight - LTL/FTL" at bounding box center [340, 488] width 175 height 17
